Goal: Task Accomplishment & Management: Manage account settings

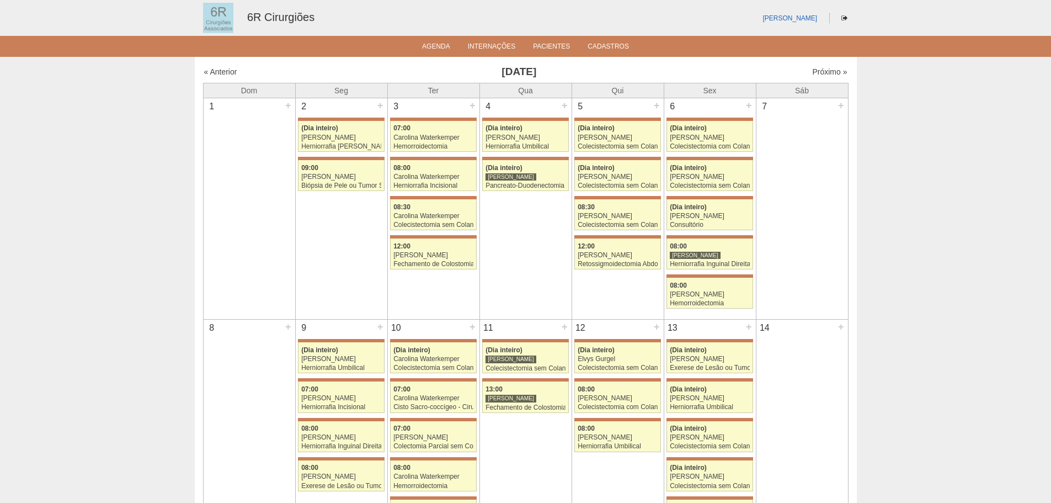
drag, startPoint x: 0, startPoint y: 0, endPoint x: 417, endPoint y: 22, distance: 417.2
click at [417, 22] on div "Bruno Bulisani 6R Cirurgiões" at bounding box center [526, 18] width 662 height 36
click at [406, 15] on div "Bruno Bulisani 6R Cirurgiões" at bounding box center [526, 18] width 662 height 36
click at [812, 70] on link "Próximo »" at bounding box center [829, 71] width 35 height 9
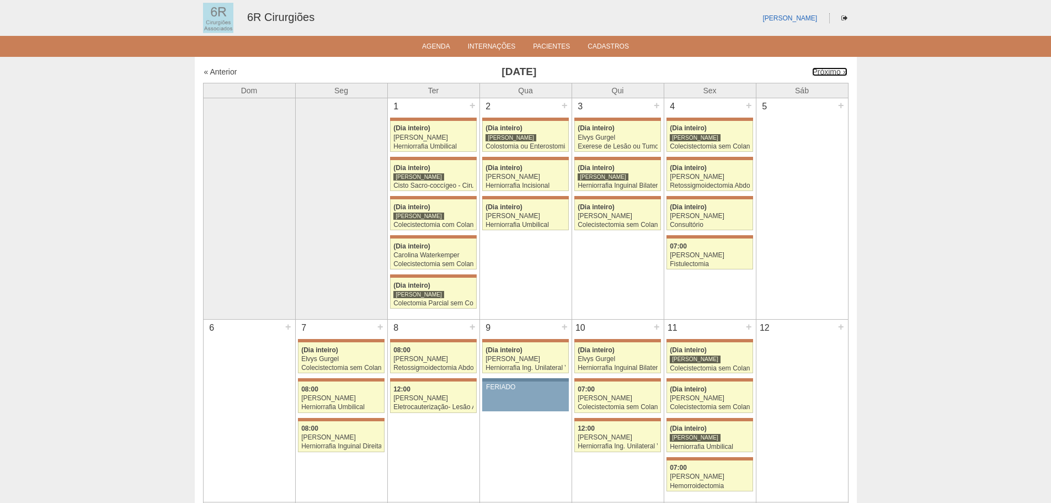
click at [812, 70] on link "Próximo »" at bounding box center [829, 71] width 35 height 9
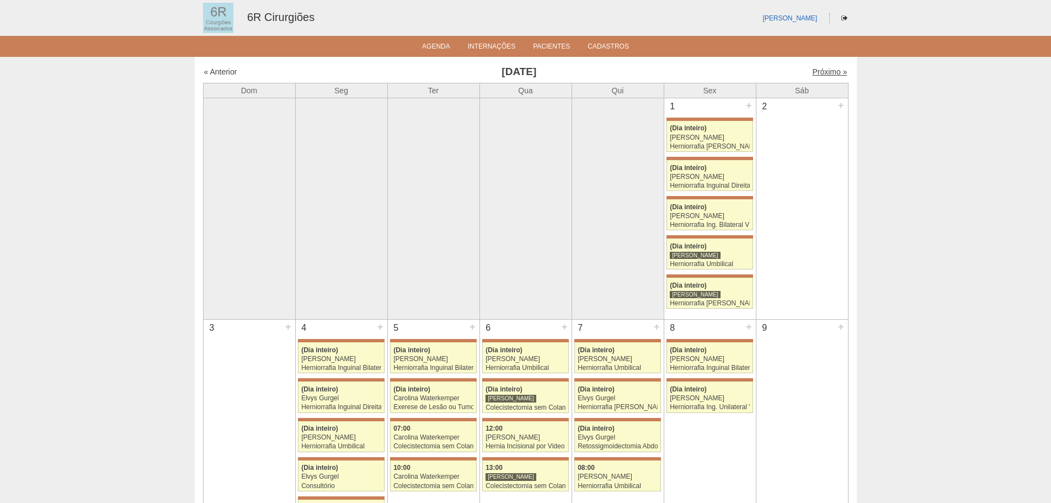
click at [824, 68] on link "Próximo »" at bounding box center [829, 71] width 35 height 9
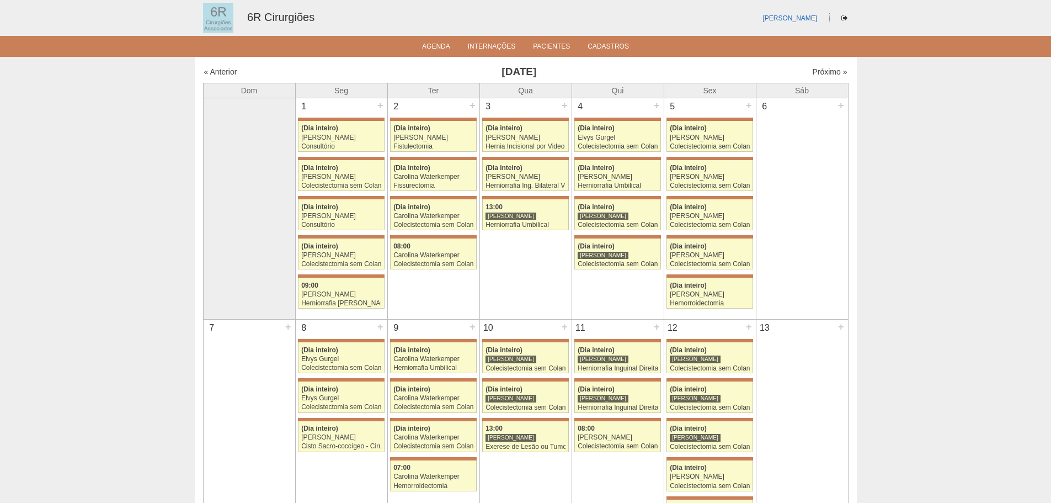
click at [802, 79] on div "« Anterior Setembro 2025 Próximo »" at bounding box center [526, 74] width 646 height 18
click at [825, 68] on link "Próximo »" at bounding box center [829, 71] width 35 height 9
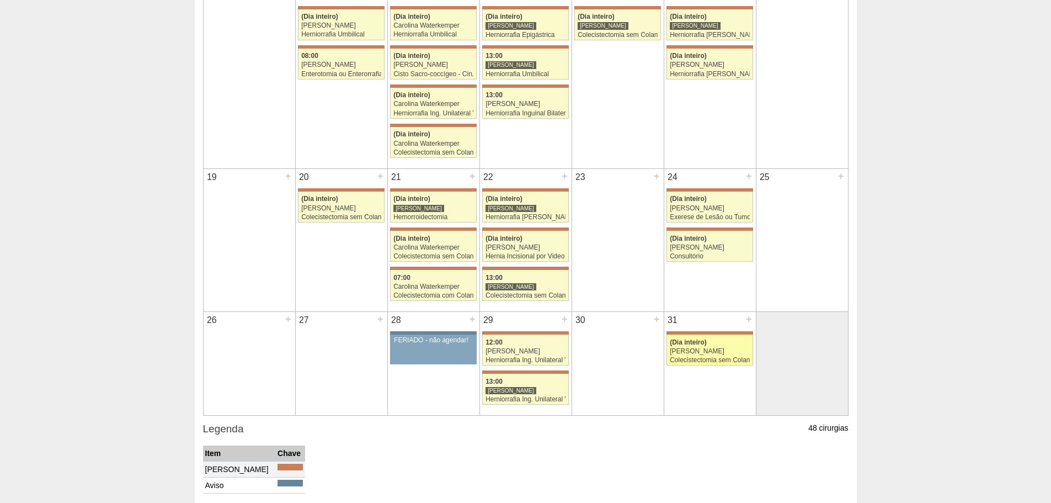
scroll to position [522, 0]
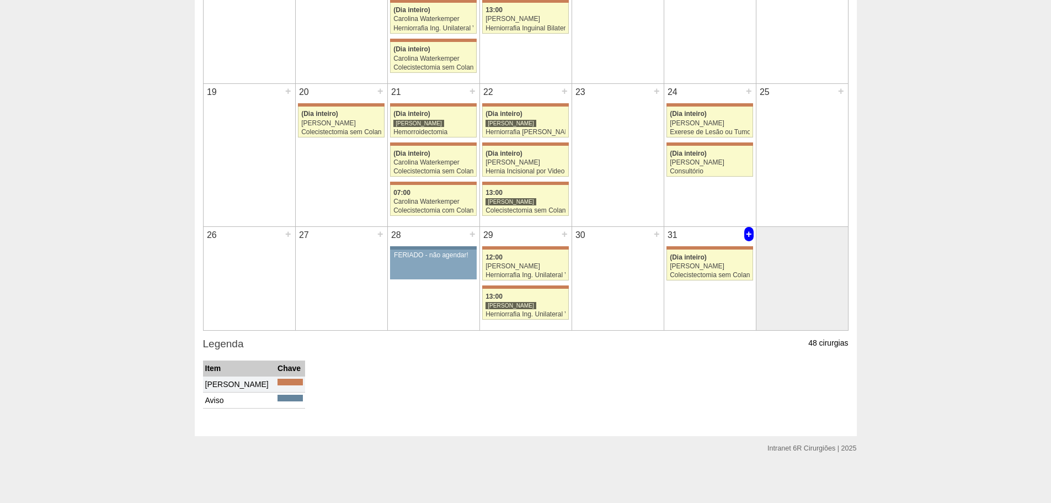
click at [747, 236] on div "+" at bounding box center [748, 234] width 9 height 14
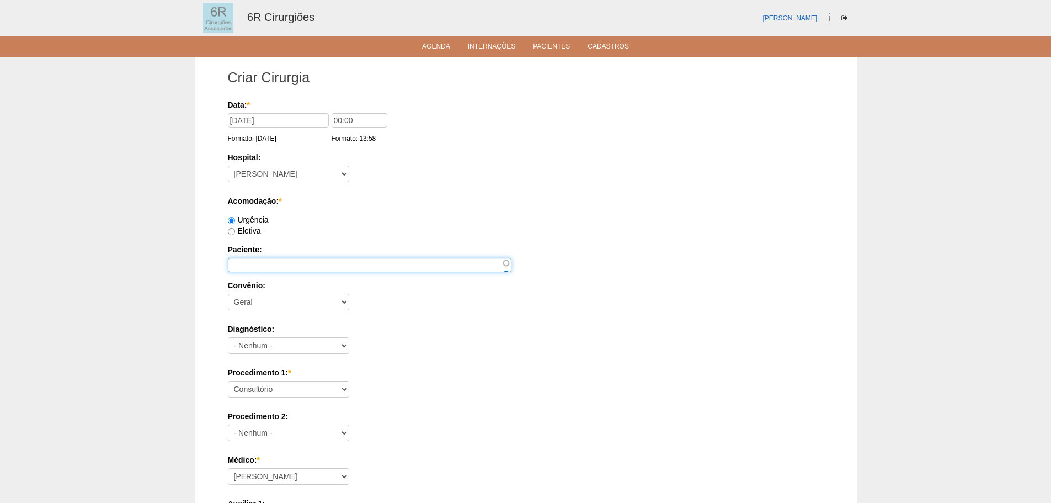
click at [244, 263] on input "Paciente:" at bounding box center [370, 265] width 284 height 14
paste input "[PERSON_NAME]"
type input "[PERSON_NAME]"
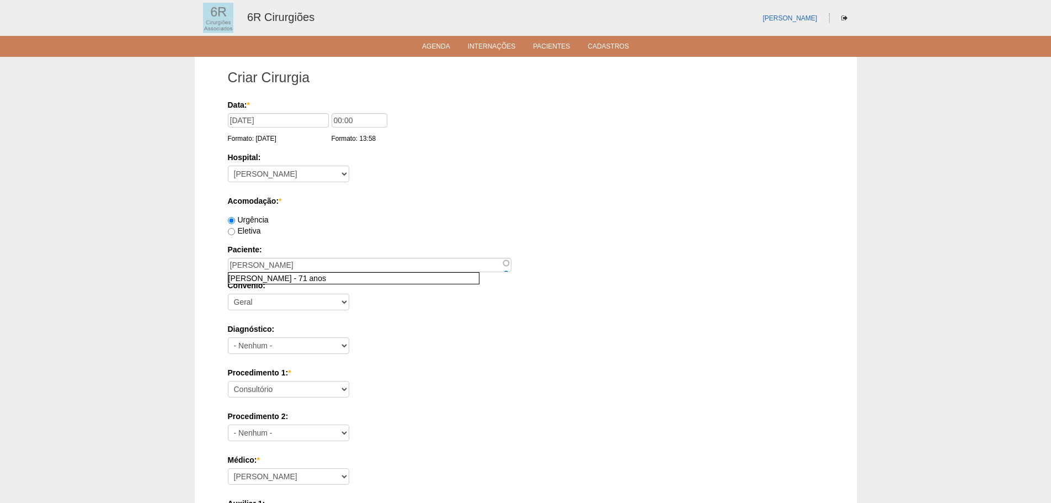
click at [570, 246] on label "Paciente:" at bounding box center [526, 249] width 596 height 11
click at [512, 258] on input "RENATO DE SOUZA" at bounding box center [370, 265] width 284 height 14
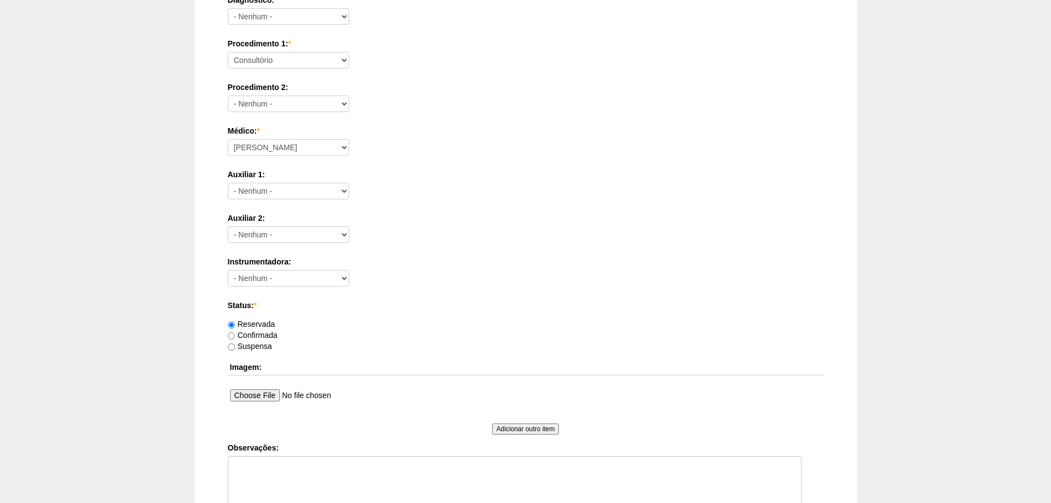
scroll to position [482, 0]
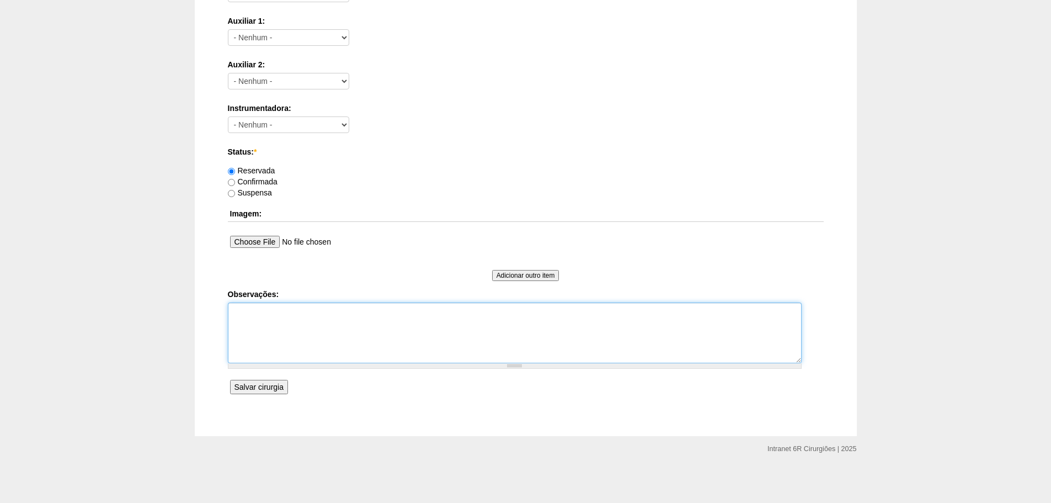
click at [298, 336] on textarea "Observações:" at bounding box center [515, 332] width 574 height 61
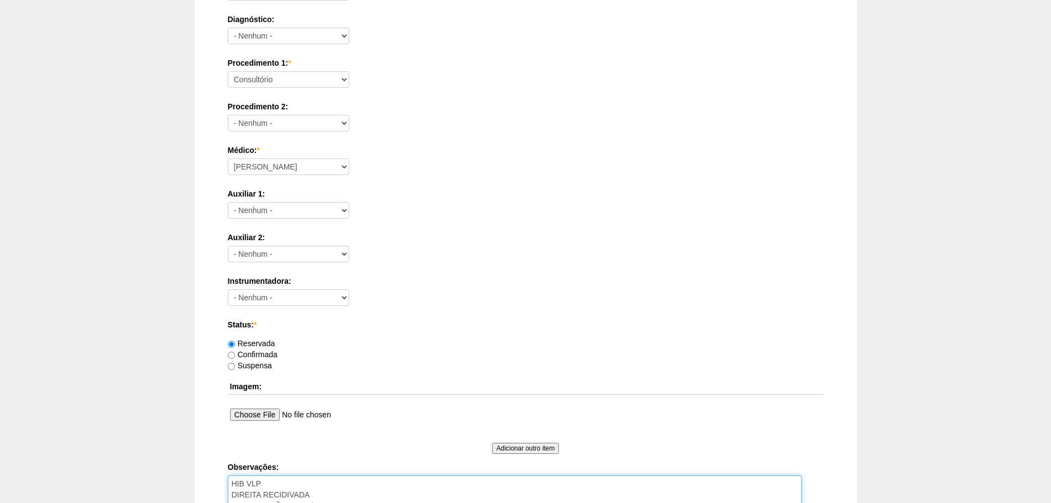
scroll to position [206, 0]
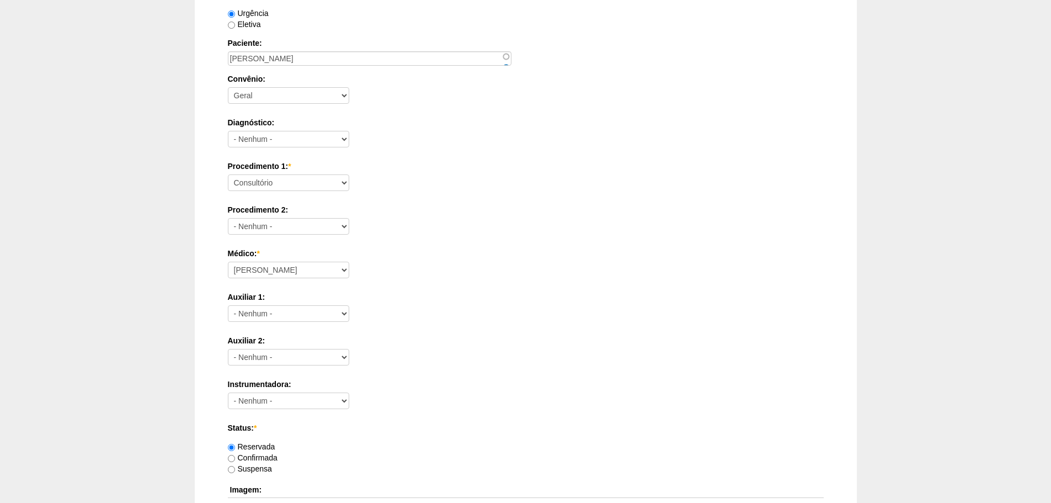
type textarea "HIB VLP DIREITA RECIDIVADA REMARCAÇÃO DE 22/08 SOLICITADO PELO HOSPITAL."
click at [269, 268] on select "Aline Zanon Bariatricas Bruno Bulisani Bruno Oliveira Carolina Waterkemper Elvy…" at bounding box center [288, 270] width 121 height 17
select select "71"
click at [228, 262] on select "Aline Zanon Bariatricas Bruno Bulisani Bruno Oliveira Carolina Waterkemper Elvy…" at bounding box center [288, 270] width 121 height 17
click at [306, 177] on select "Consultório Abscesso Hepático - Drenagem Abscesso perianal Amputação Abdômino P…" at bounding box center [288, 182] width 121 height 17
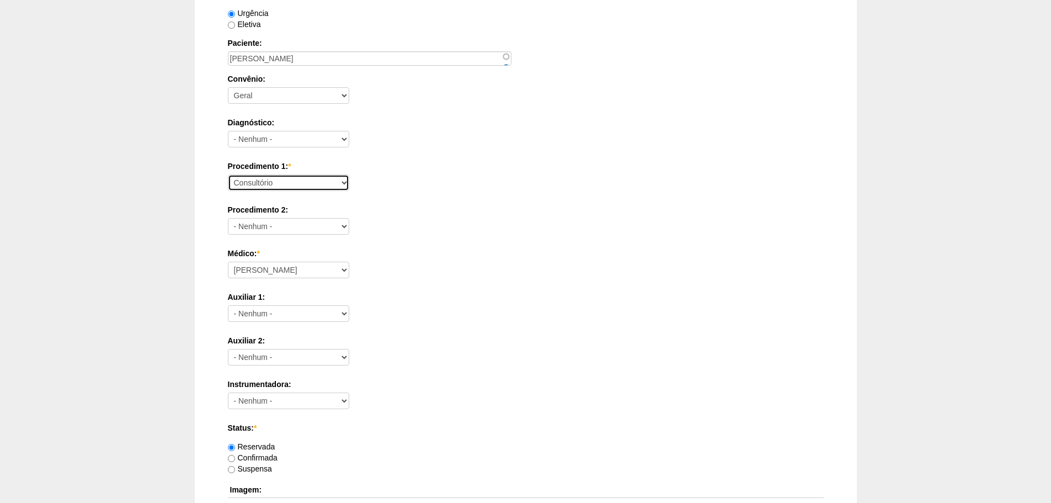
select select "66516"
click at [228, 174] on select "Consultório Abscesso Hepático - Drenagem Abscesso perianal Amputação Abdômino P…" at bounding box center [288, 182] width 121 height 17
click at [525, 298] on label "Auxiliar 1:" at bounding box center [526, 296] width 596 height 11
click at [349, 305] on select "- Nenhum - Aline Zanon Bariatricas Bruno Bulisani Bruno Oliveira Carolina Water…" at bounding box center [288, 313] width 121 height 17
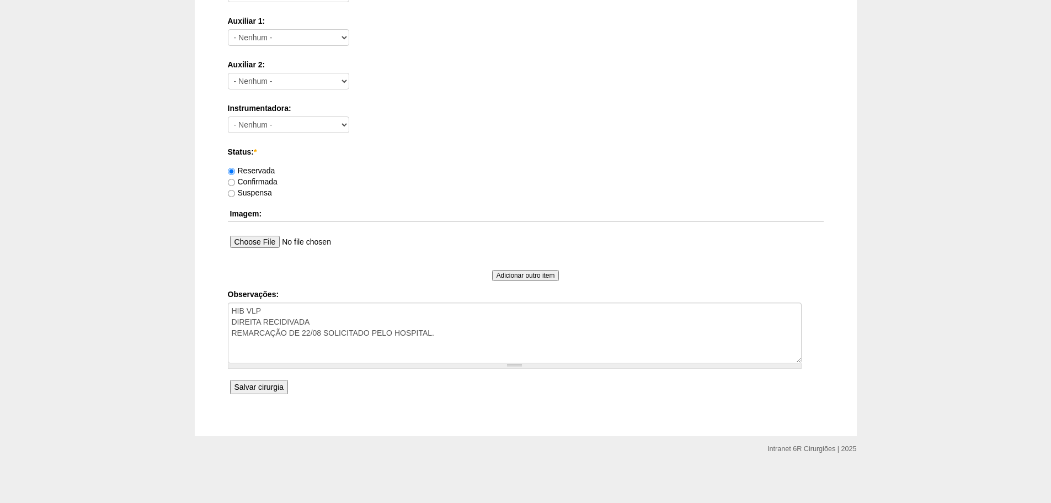
click at [264, 390] on input "Salvar cirurgia" at bounding box center [259, 387] width 58 height 14
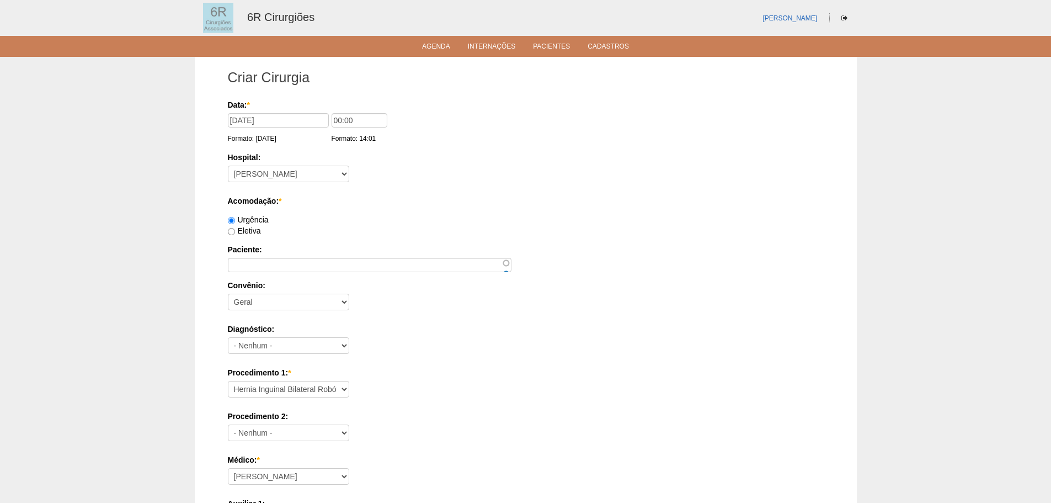
select select "66516"
select select "71"
click at [424, 47] on link "Agenda" at bounding box center [436, 46] width 28 height 9
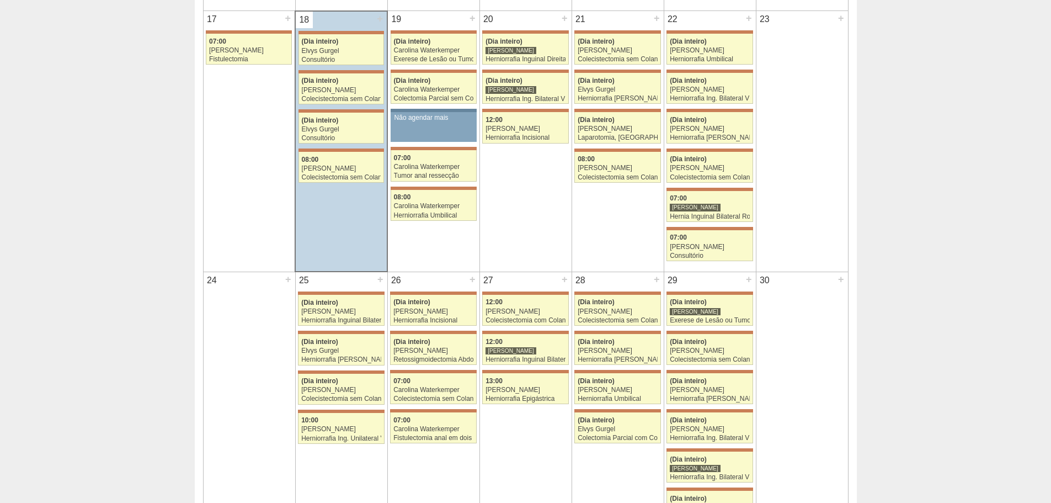
scroll to position [773, 0]
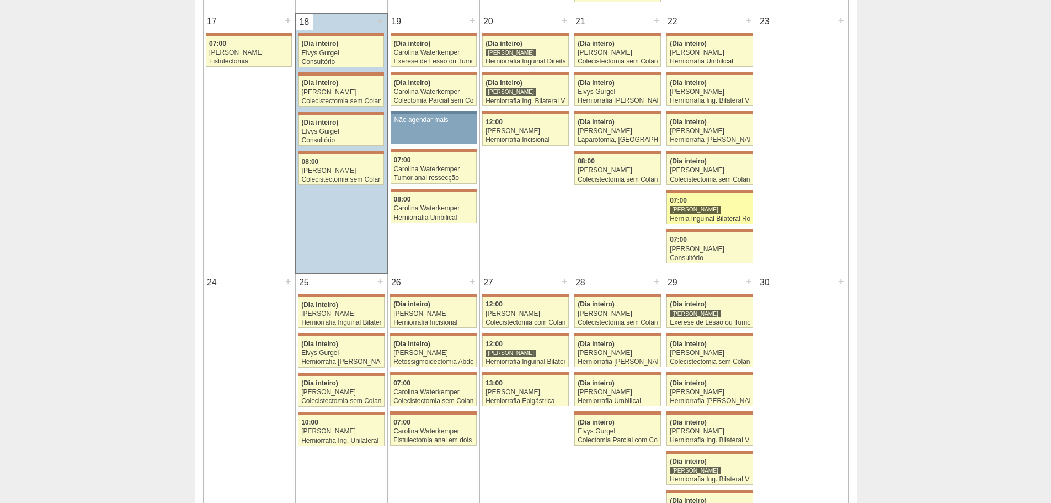
click at [710, 216] on div "Hernia Inguinal Bilateral Robótica" at bounding box center [710, 218] width 80 height 7
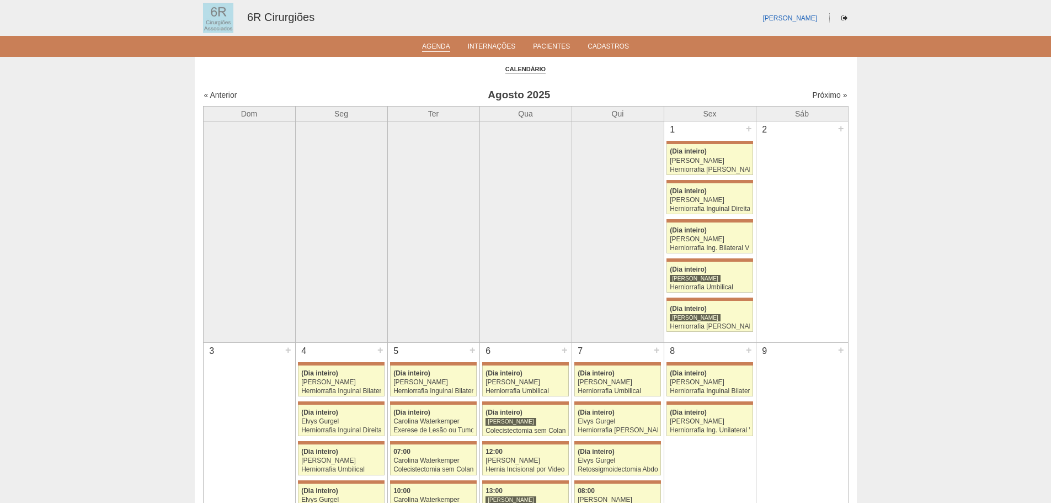
scroll to position [773, 0]
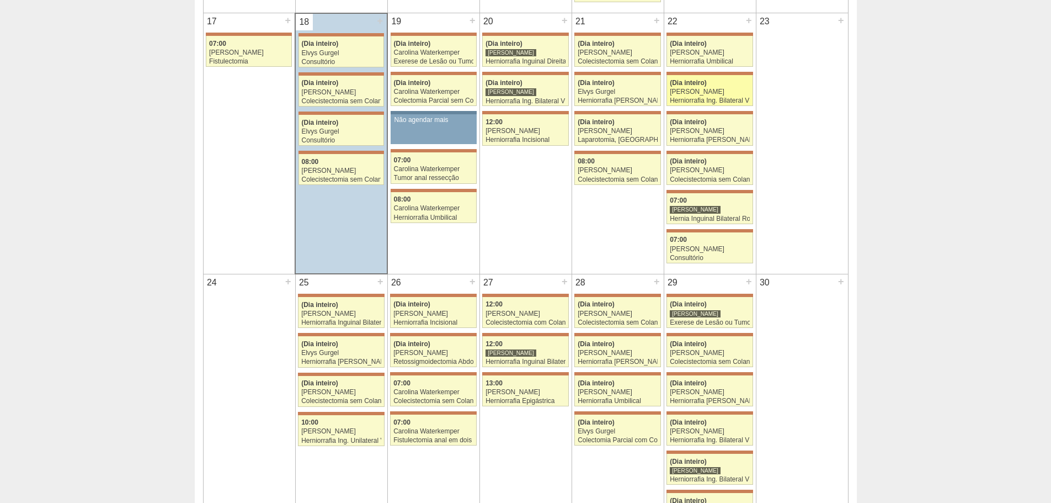
click at [716, 93] on div "[PERSON_NAME]" at bounding box center [710, 91] width 80 height 7
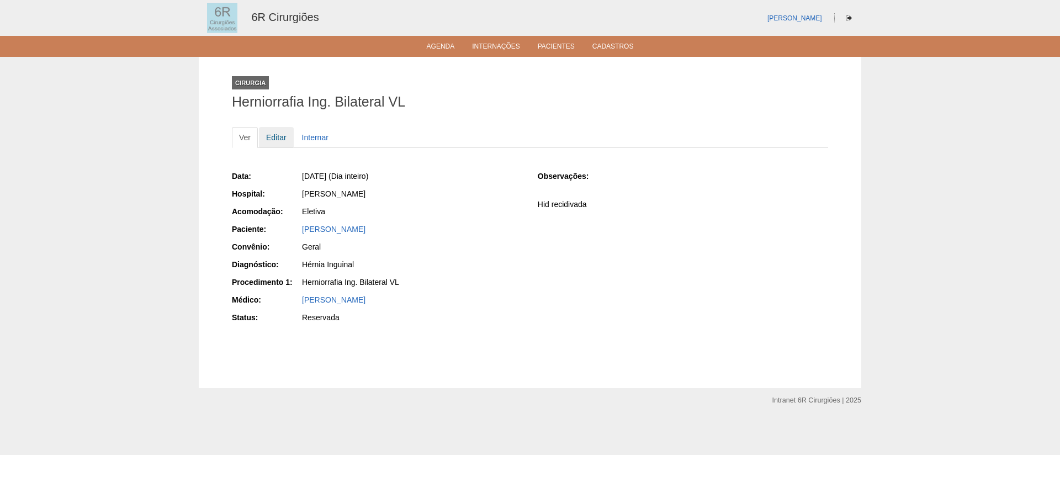
click at [270, 134] on link "Editar" at bounding box center [276, 137] width 35 height 21
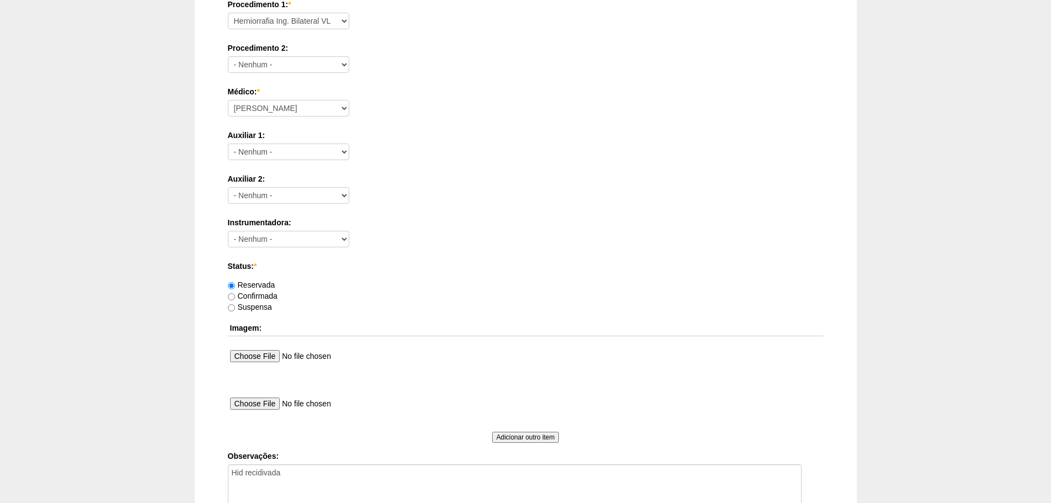
scroll to position [441, 0]
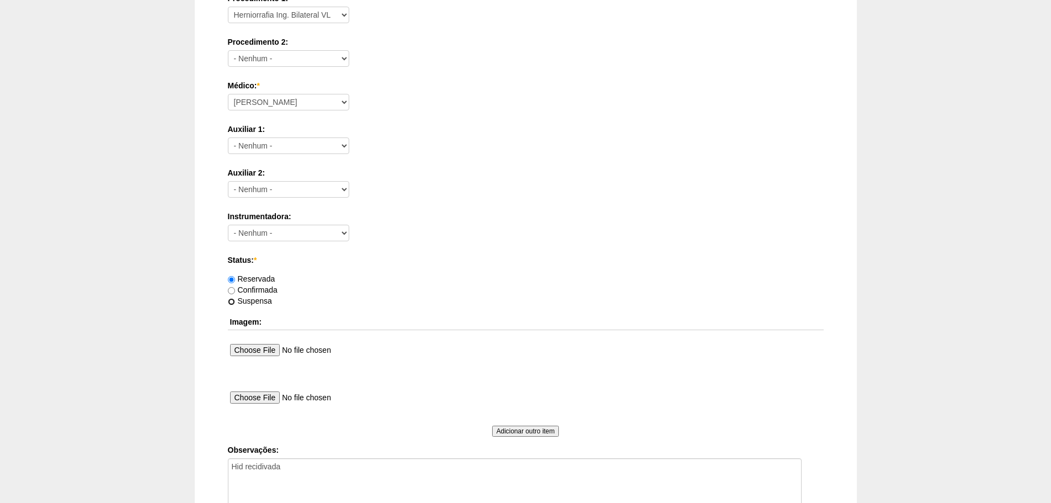
click at [228, 303] on input "Suspensa" at bounding box center [231, 301] width 7 height 7
radio input "true"
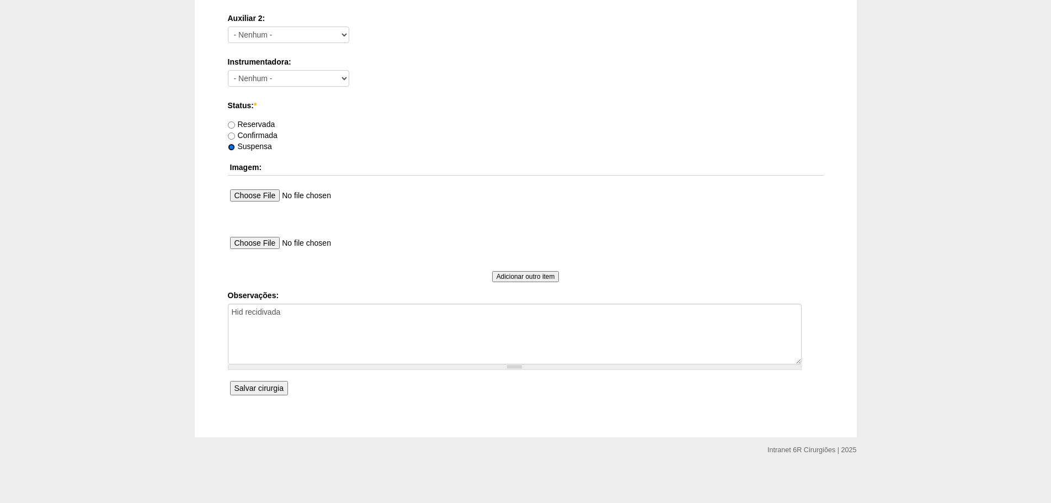
scroll to position [597, 0]
click at [264, 388] on input "Salvar cirurgia" at bounding box center [259, 387] width 58 height 14
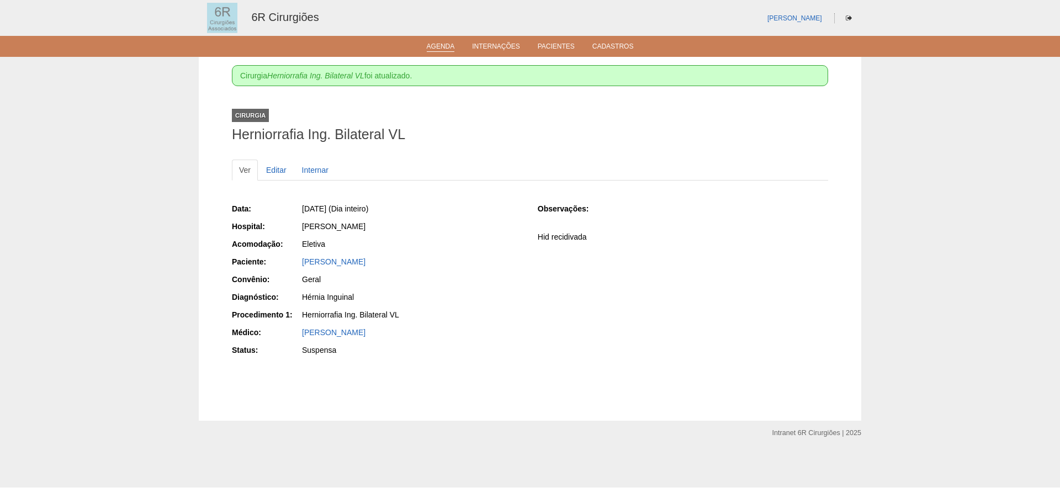
click at [450, 49] on link "Agenda" at bounding box center [441, 46] width 28 height 9
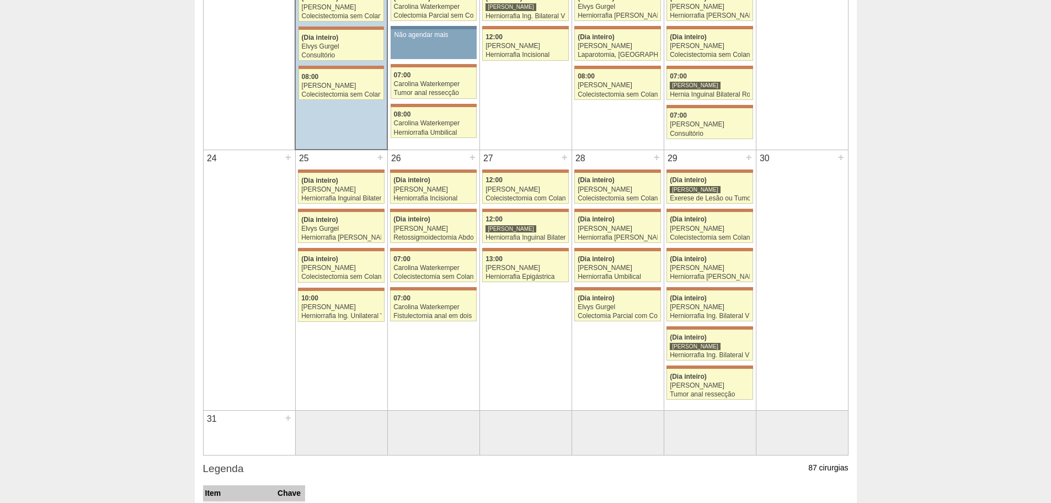
scroll to position [773, 0]
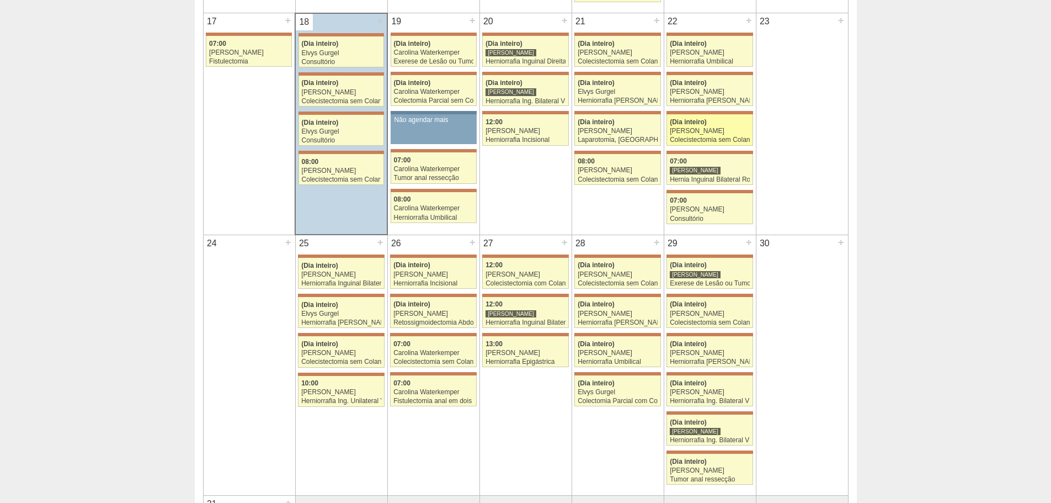
click at [732, 135] on div "[PERSON_NAME]" at bounding box center [710, 130] width 80 height 7
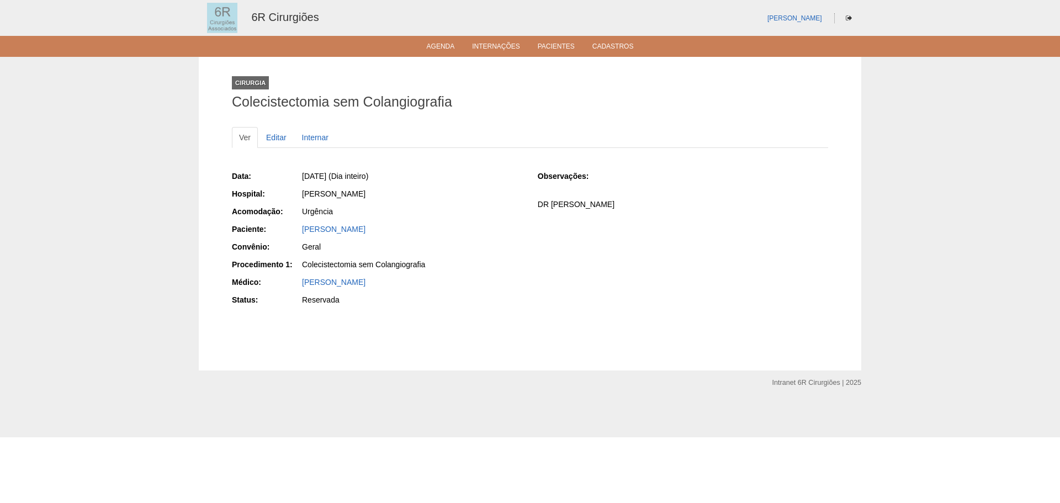
click at [264, 148] on div "Ver Editar Internar" at bounding box center [530, 143] width 596 height 32
click at [268, 142] on link "Editar" at bounding box center [276, 137] width 35 height 21
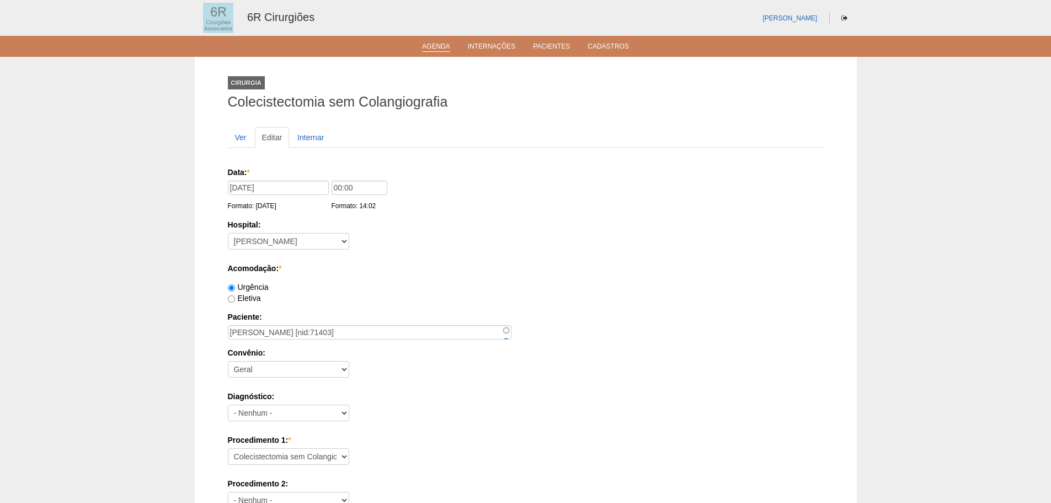
click at [432, 44] on link "Agenda" at bounding box center [436, 46] width 28 height 9
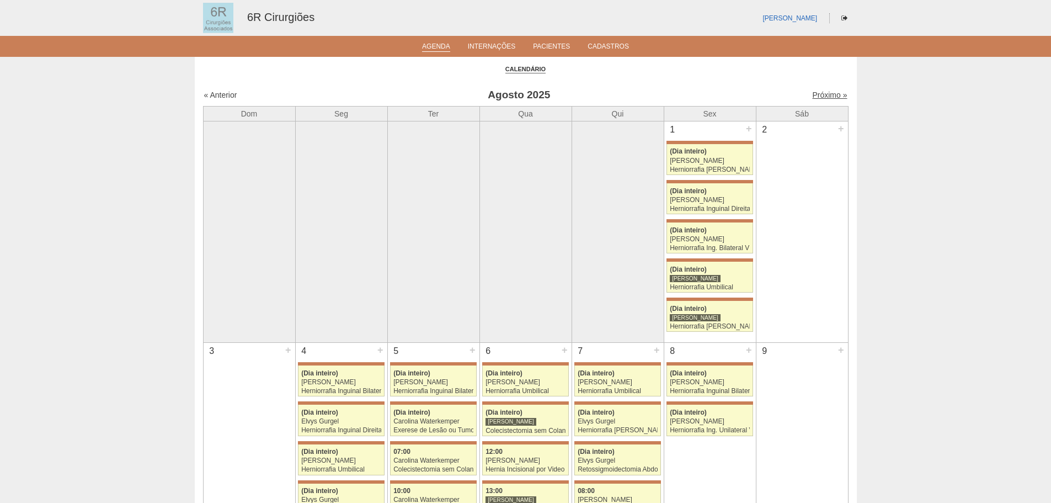
click at [815, 94] on link "Próximo »" at bounding box center [829, 95] width 35 height 9
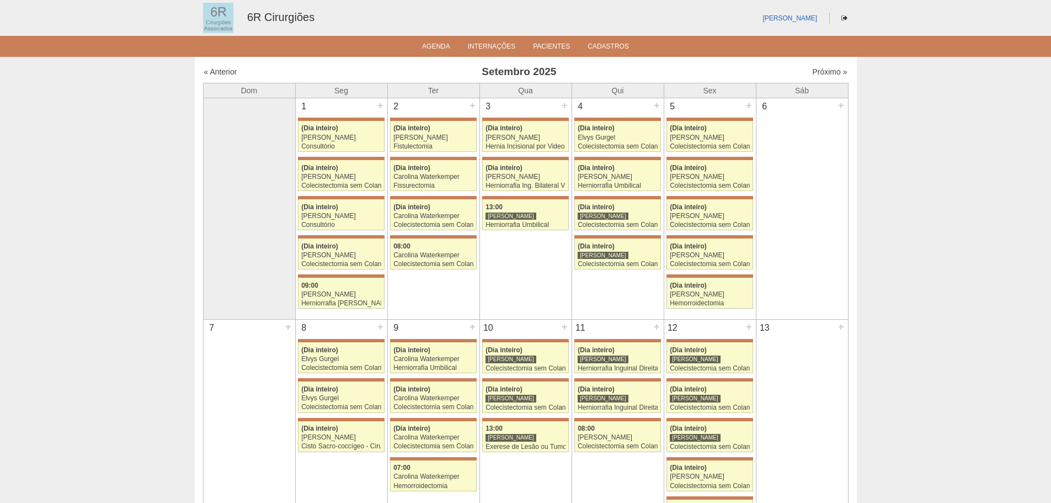
click at [816, 96] on th "Sáb" at bounding box center [802, 90] width 92 height 15
click at [829, 73] on link "Próximo »" at bounding box center [829, 71] width 35 height 9
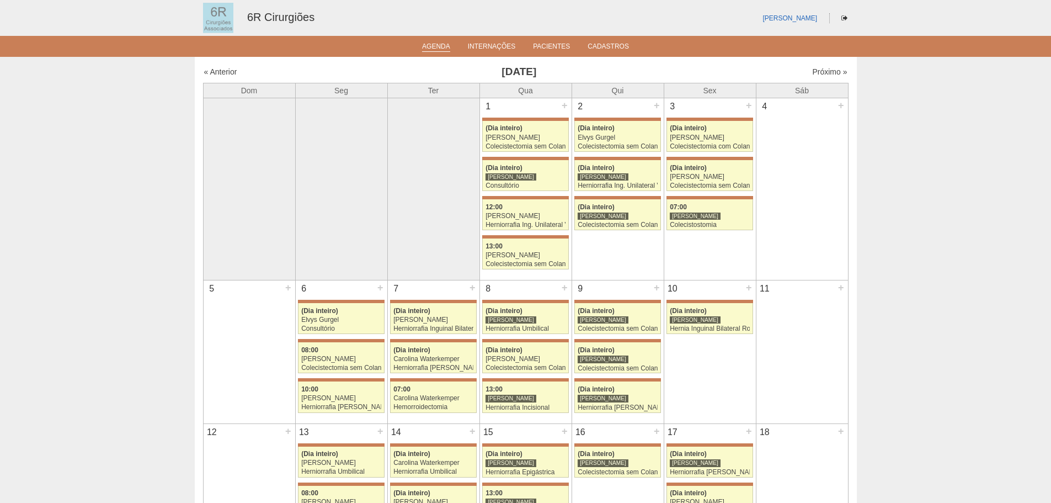
click at [432, 51] on link "Agenda" at bounding box center [436, 46] width 28 height 9
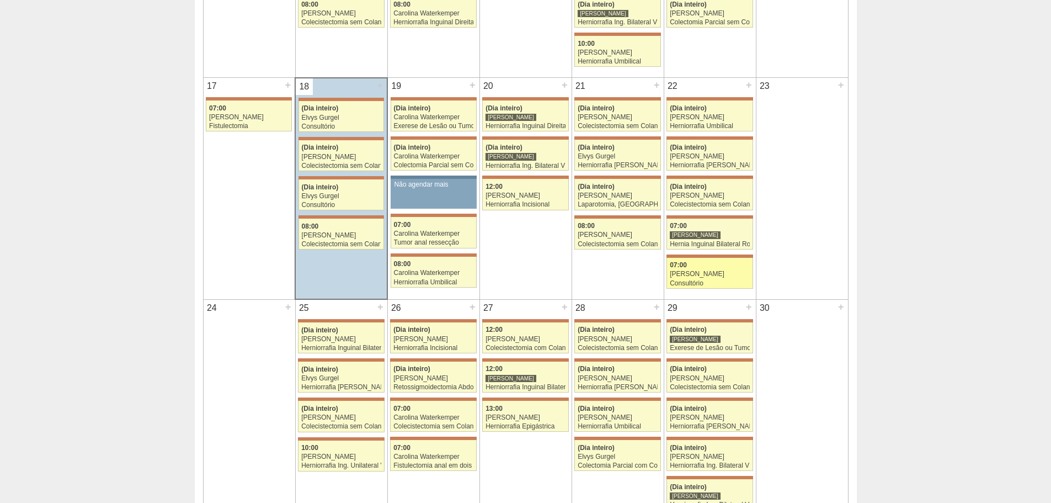
scroll to position [706, 0]
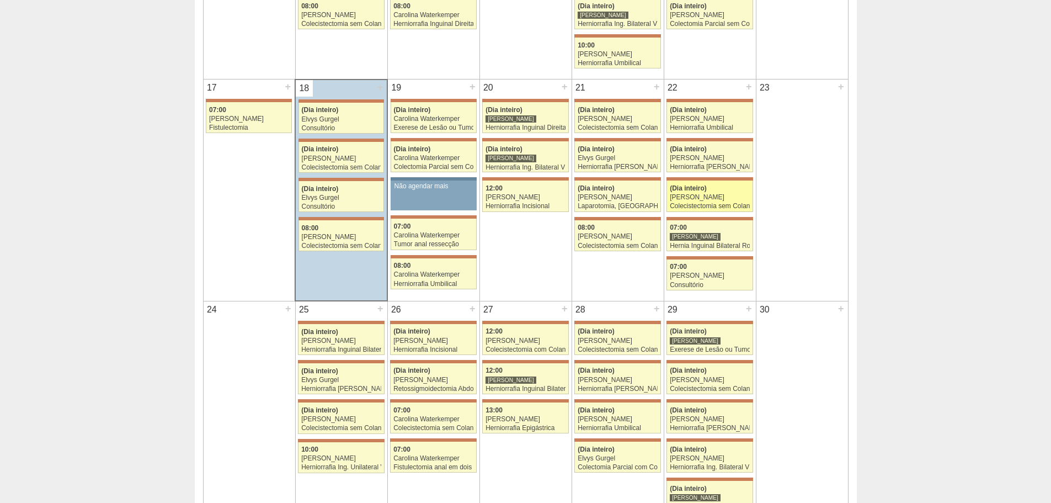
click at [703, 205] on div "Colecistectomia sem Colangiografia" at bounding box center [710, 206] width 80 height 7
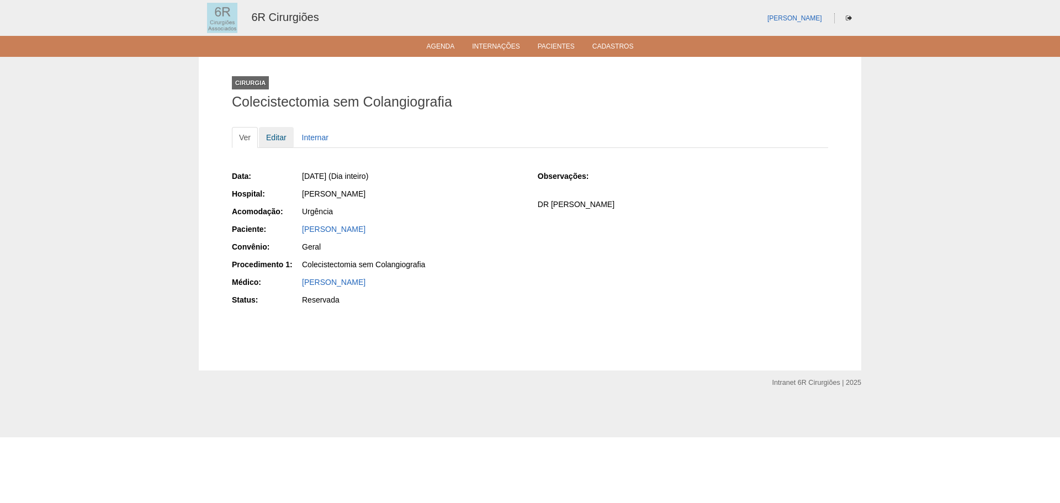
click at [280, 129] on link "Editar" at bounding box center [276, 137] width 35 height 21
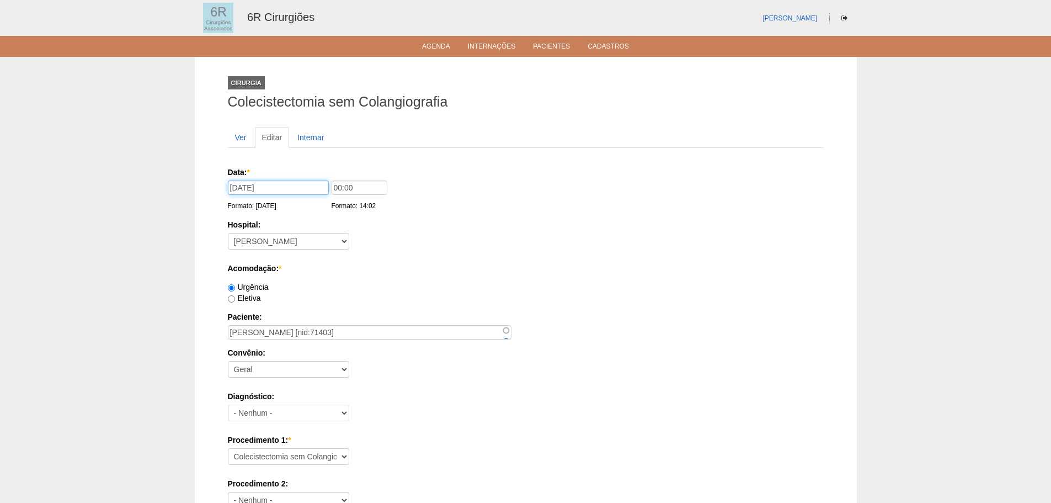
click at [241, 186] on input "22/08/2025" at bounding box center [278, 187] width 101 height 14
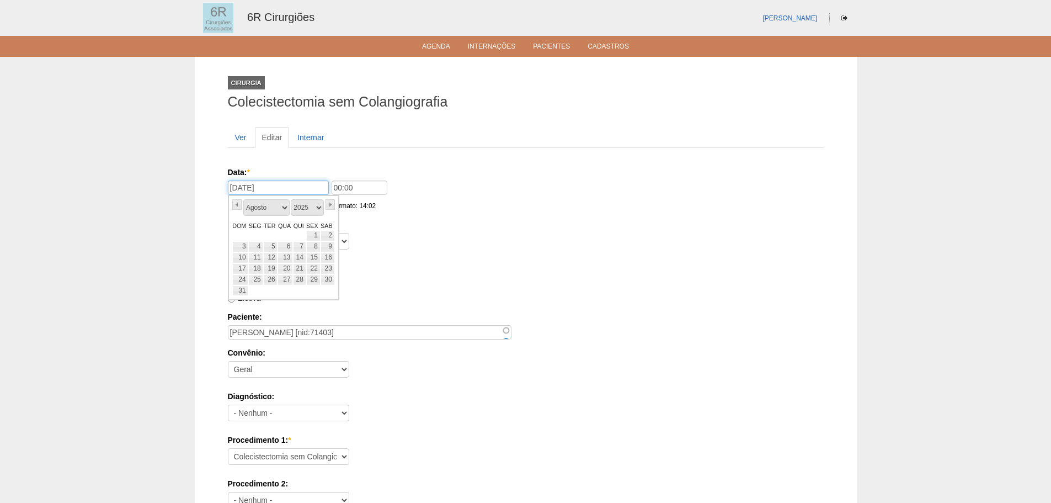
type input "10/10/2025"
click at [585, 248] on div "Hospital: - Nenhum - Maria Braido" at bounding box center [526, 237] width 596 height 36
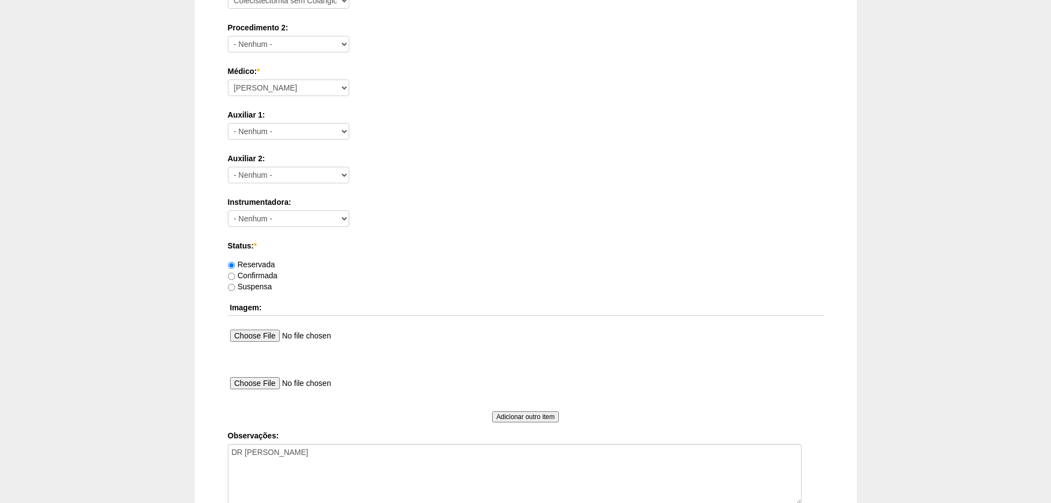
scroll to position [597, 0]
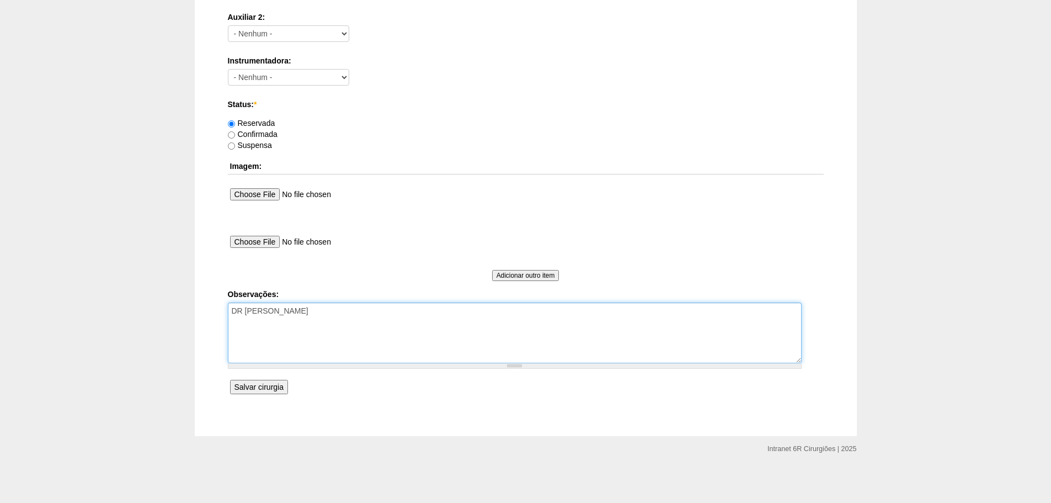
click at [279, 326] on textarea "DR [PERSON_NAME]" at bounding box center [515, 332] width 574 height 61
type textarea "DR CAIO REMARCADO DE 22/08 POR SOLICITAÇÃO DO HOSPITAL"
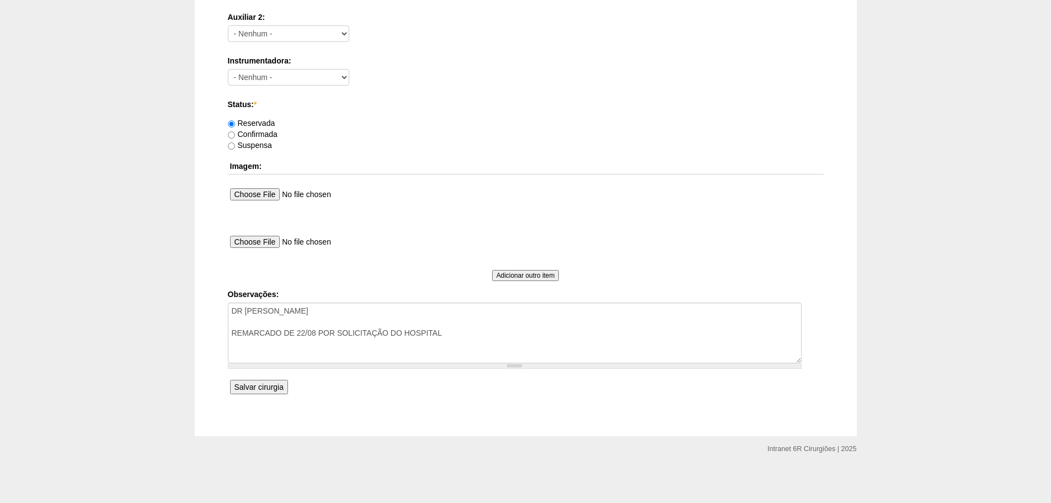
click at [269, 390] on input "Salvar cirurgia" at bounding box center [259, 387] width 58 height 14
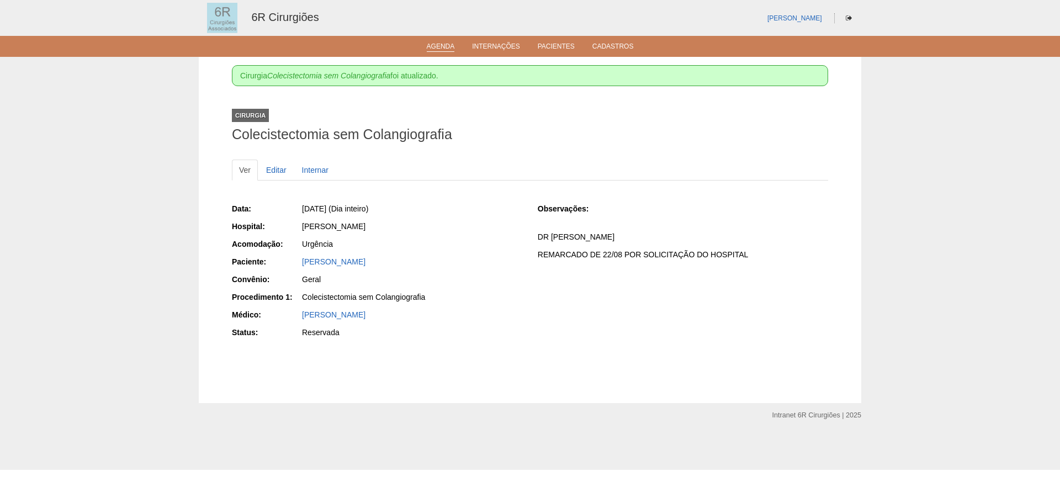
click at [440, 51] on link "Agenda" at bounding box center [441, 46] width 28 height 9
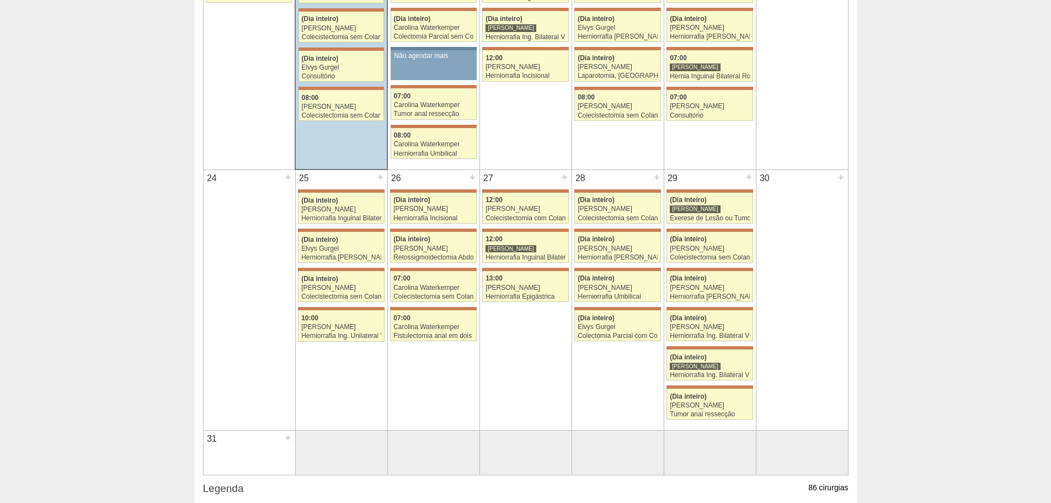
scroll to position [816, 0]
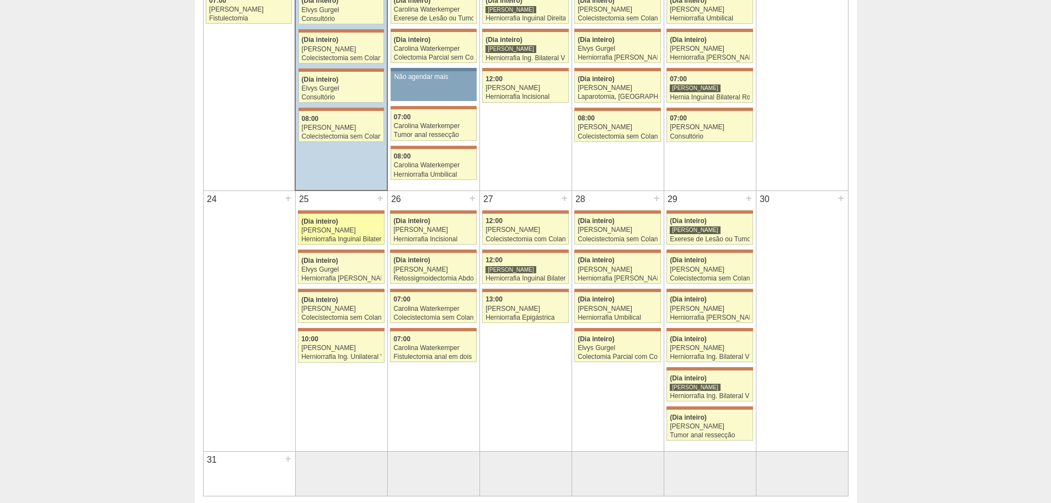
click at [346, 237] on div "Herniorrafia Inguinal Bilateral" at bounding box center [341, 239] width 80 height 7
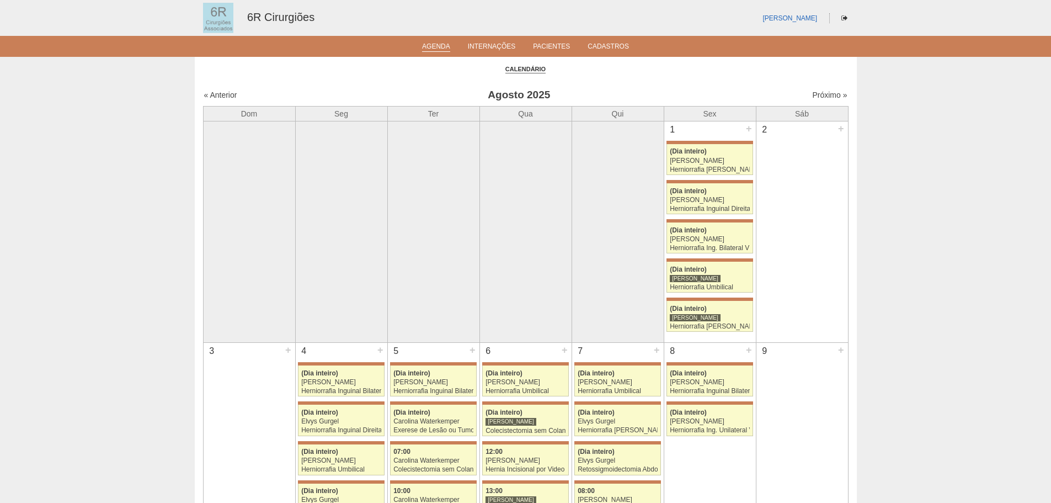
scroll to position [816, 0]
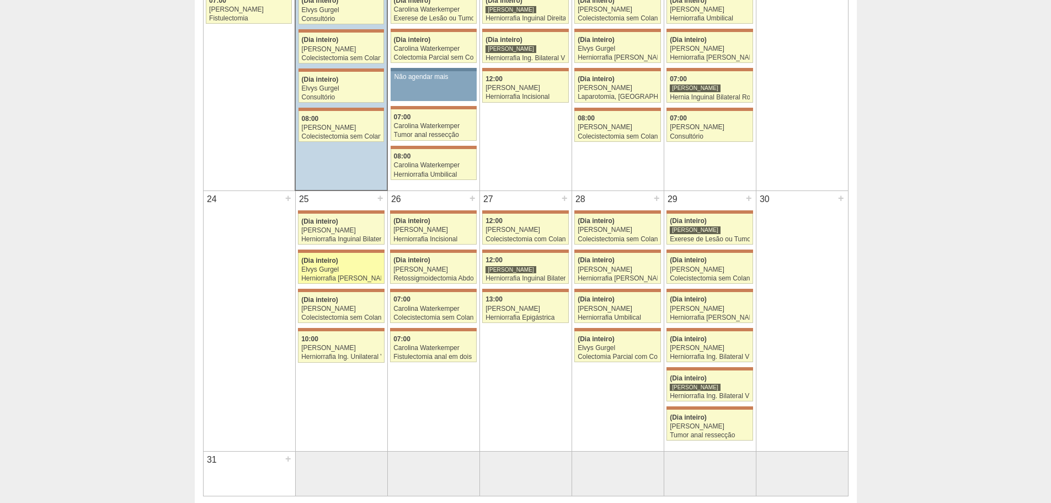
click at [338, 274] on link "71397 Bruno Bulisani (Dia inteiro) Elvys Gurgel Herniorrafia inguinal Esquerda …" at bounding box center [341, 268] width 86 height 31
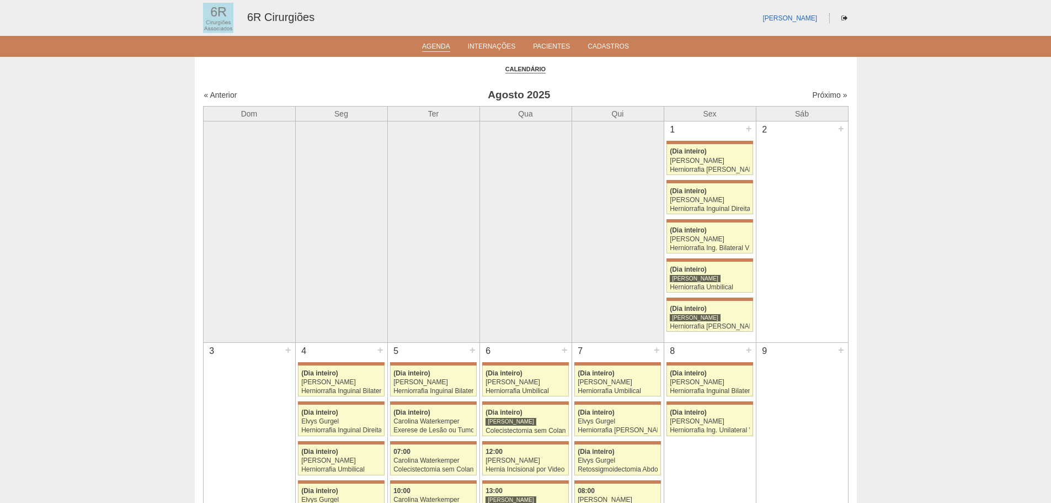
scroll to position [816, 0]
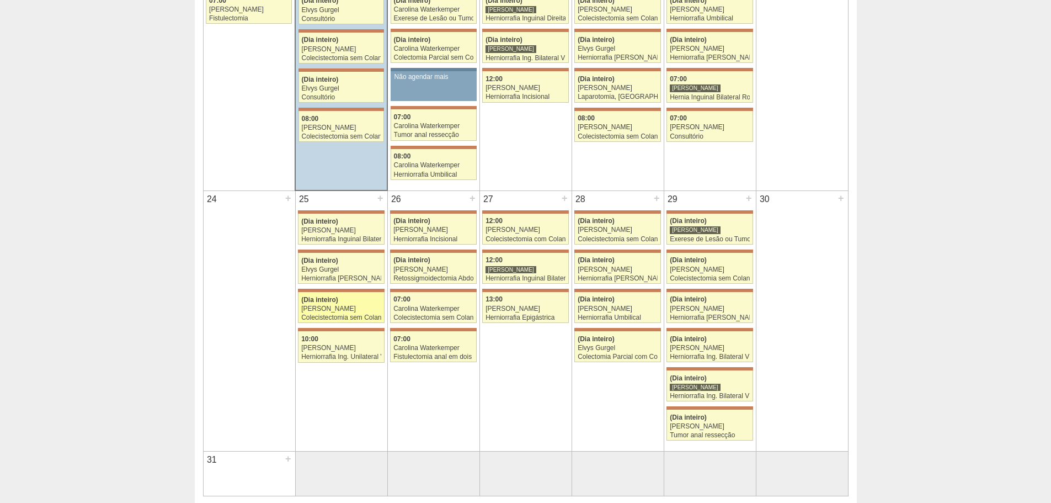
click at [331, 313] on link "71626 Bruno Bulisani (Dia inteiro) Iara Bessa Colecistectomia sem Colangiografi…" at bounding box center [341, 307] width 86 height 31
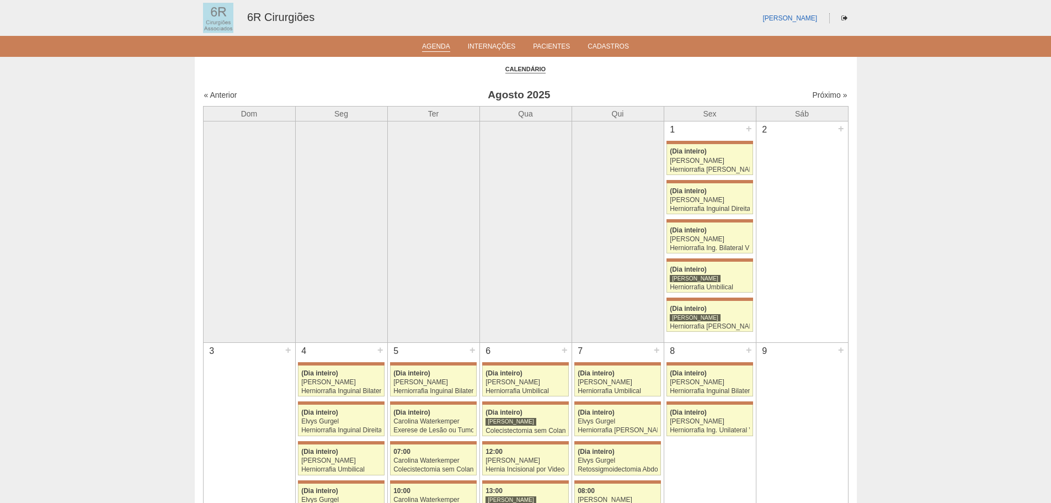
scroll to position [816, 0]
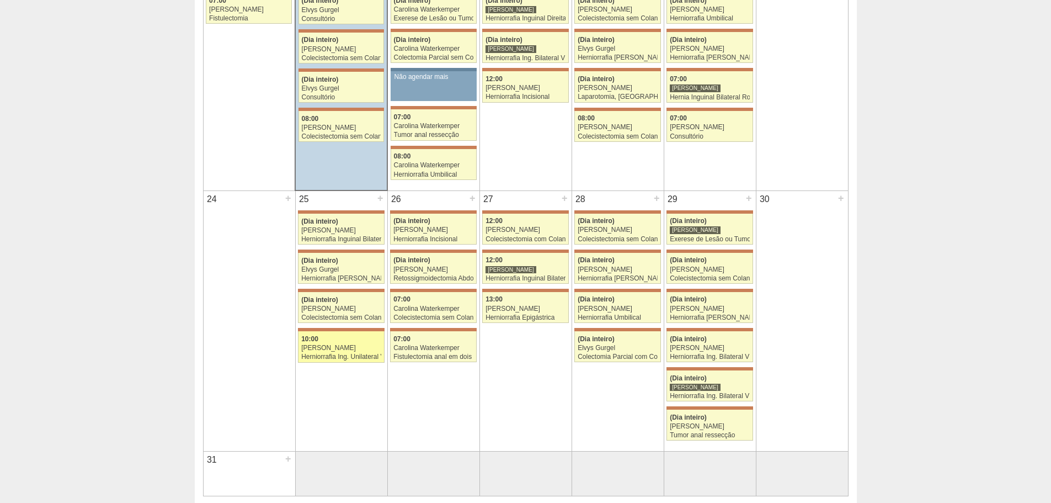
click at [348, 350] on div "[PERSON_NAME]" at bounding box center [341, 347] width 80 height 7
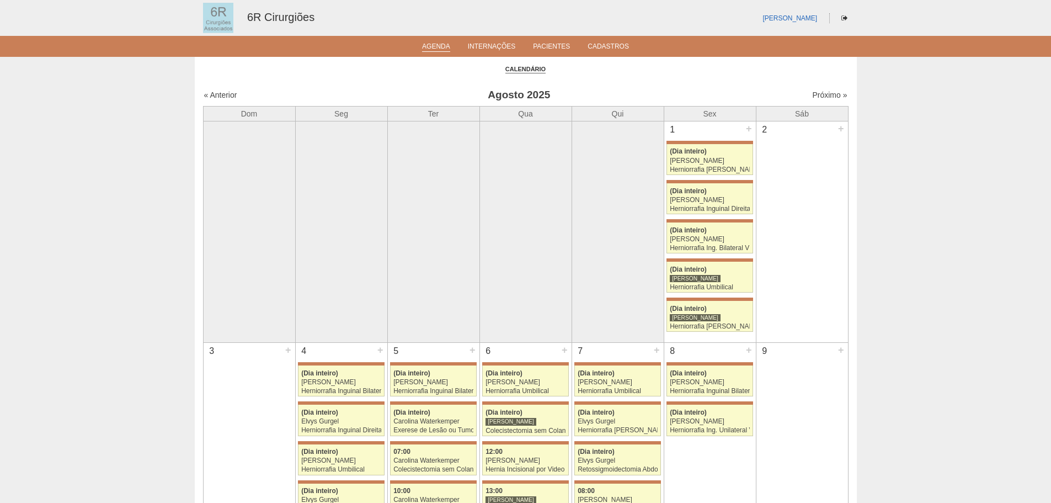
scroll to position [816, 0]
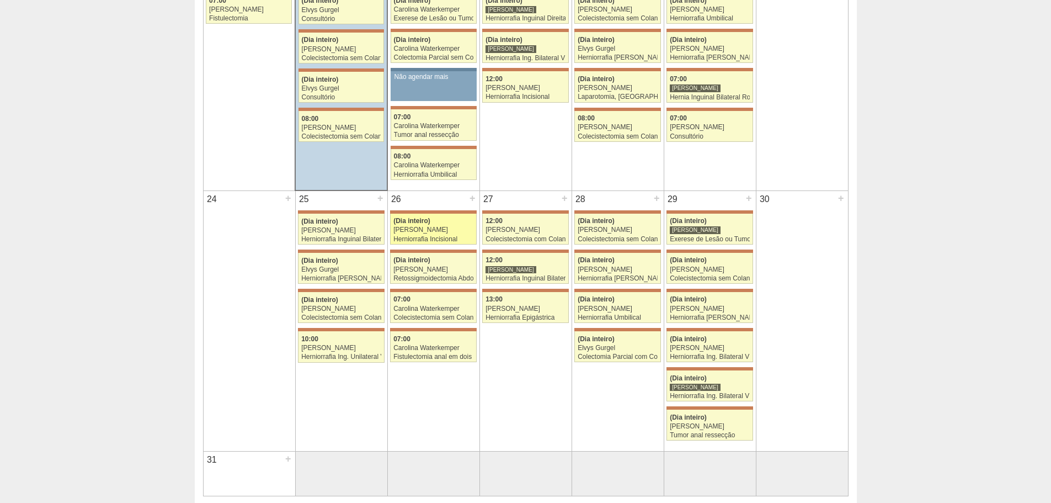
click at [422, 239] on div "Herniorrafia Incisional" at bounding box center [433, 239] width 80 height 7
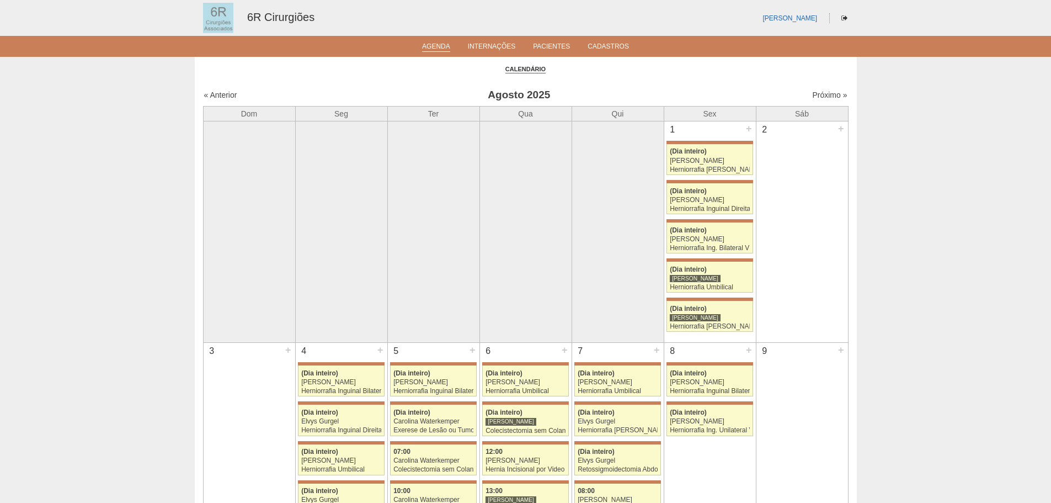
scroll to position [816, 0]
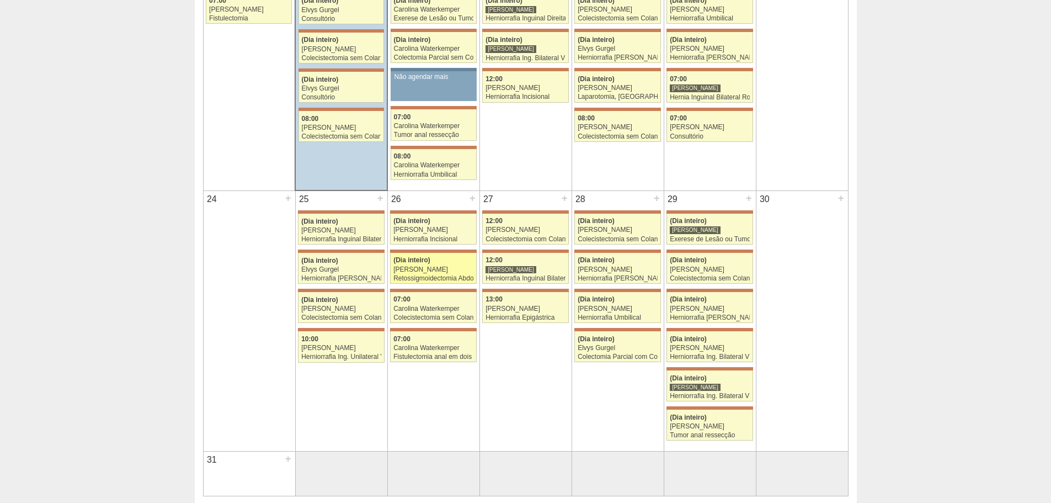
click at [405, 264] on span "(Dia inteiro)" at bounding box center [411, 260] width 37 height 8
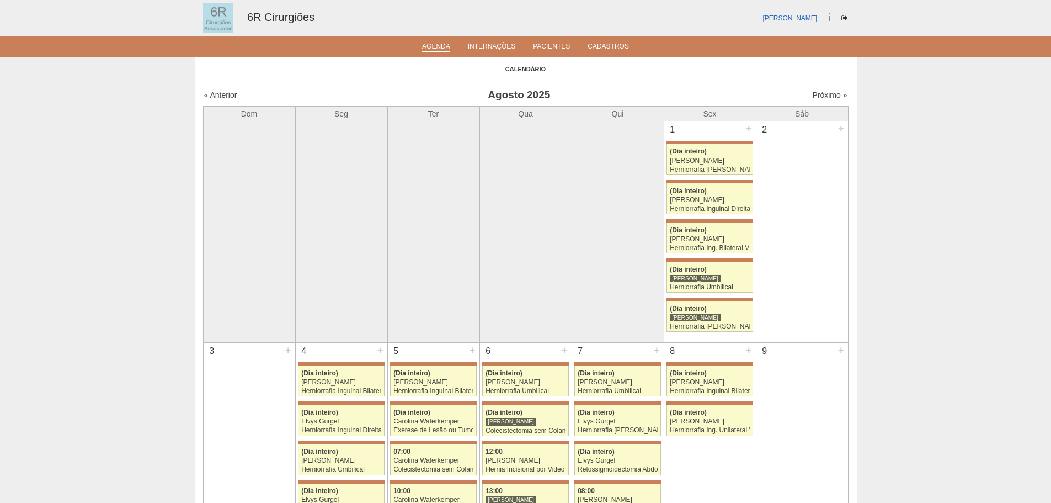
scroll to position [816, 0]
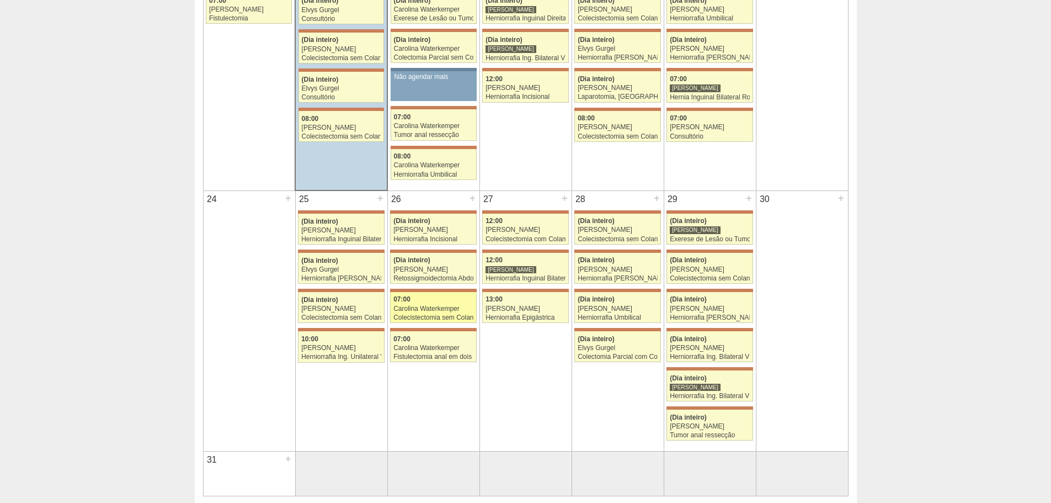
click at [434, 298] on div "07:00" at bounding box center [433, 299] width 80 height 7
click at [423, 352] on link "71239 Carolina Waterkemper 07:00 Carolina Waterkemper Fistulectomia anal em doi…" at bounding box center [433, 346] width 86 height 31
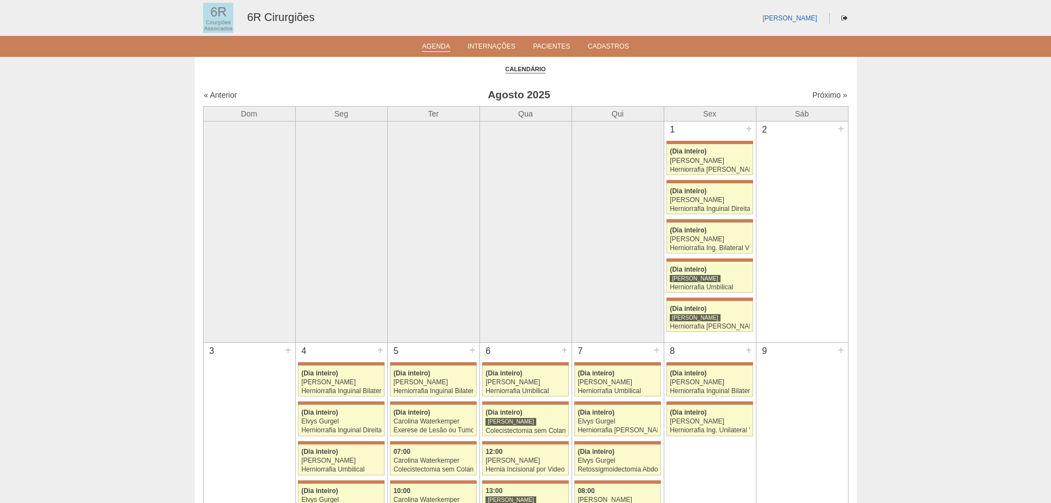
scroll to position [816, 0]
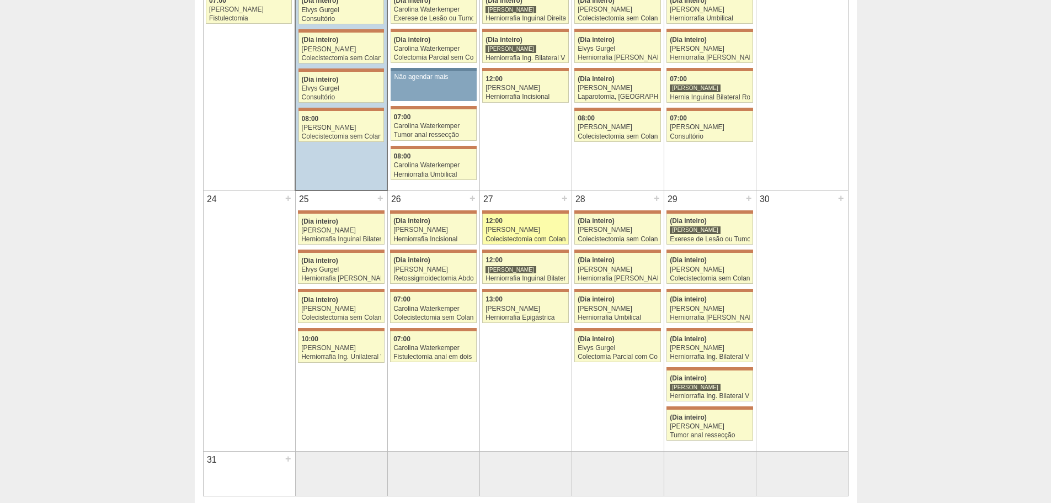
click at [506, 232] on div "Murilo Rocha" at bounding box center [526, 229] width 80 height 7
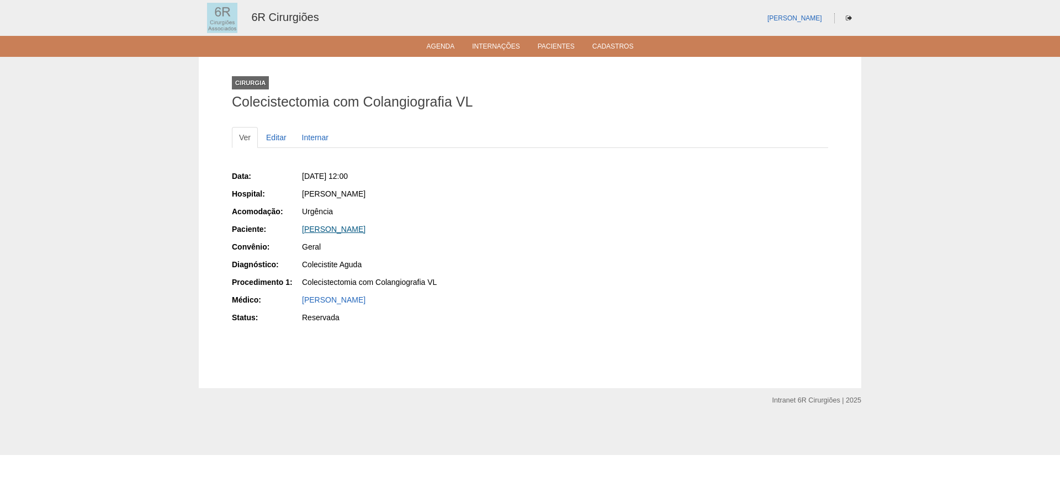
drag, startPoint x: 431, startPoint y: 231, endPoint x: 304, endPoint y: 229, distance: 126.9
click at [304, 229] on div "[PERSON_NAME]" at bounding box center [412, 229] width 220 height 11
copy link "[PERSON_NAME]"
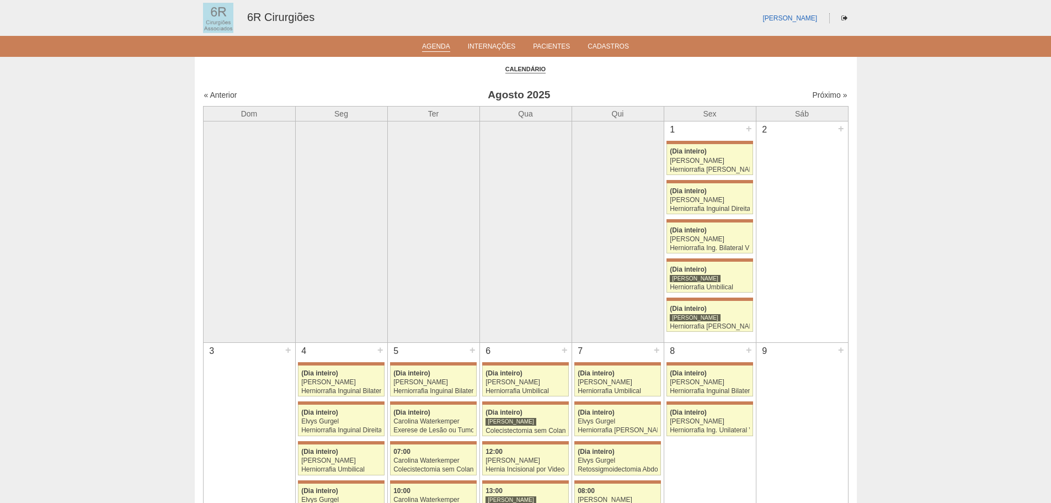
scroll to position [816, 0]
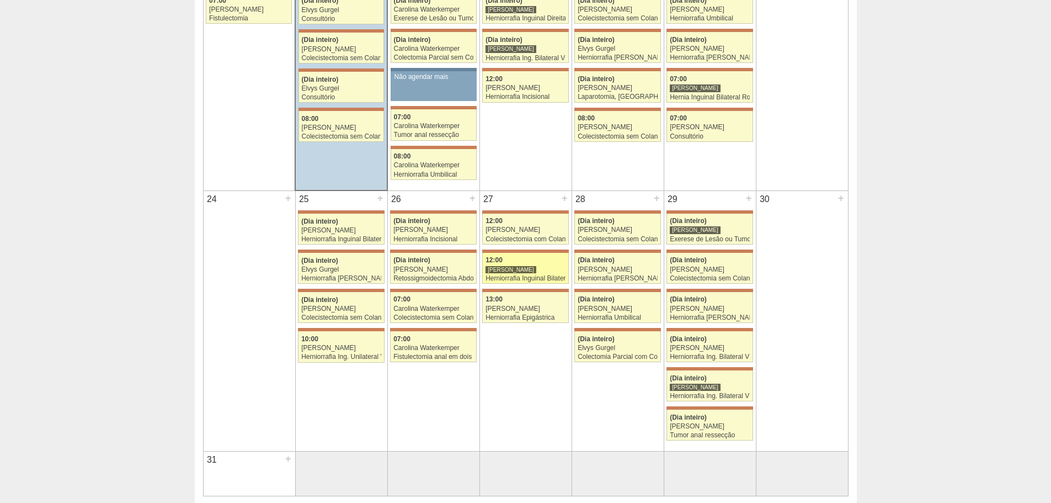
click at [543, 266] on div "[PERSON_NAME]" at bounding box center [526, 269] width 80 height 7
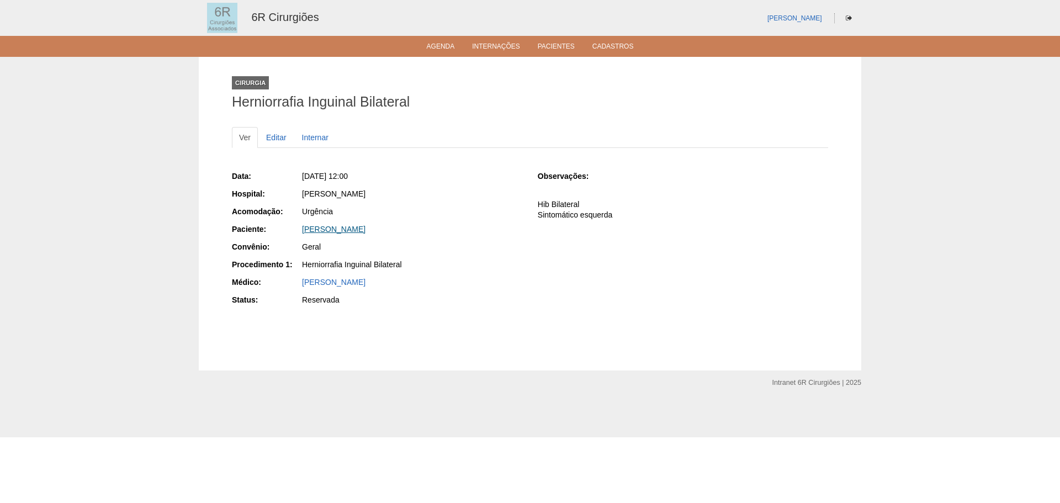
drag, startPoint x: 440, startPoint y: 231, endPoint x: 302, endPoint y: 227, distance: 137.5
click at [302, 227] on div "[PERSON_NAME]" at bounding box center [412, 229] width 220 height 11
copy link "[PERSON_NAME]"
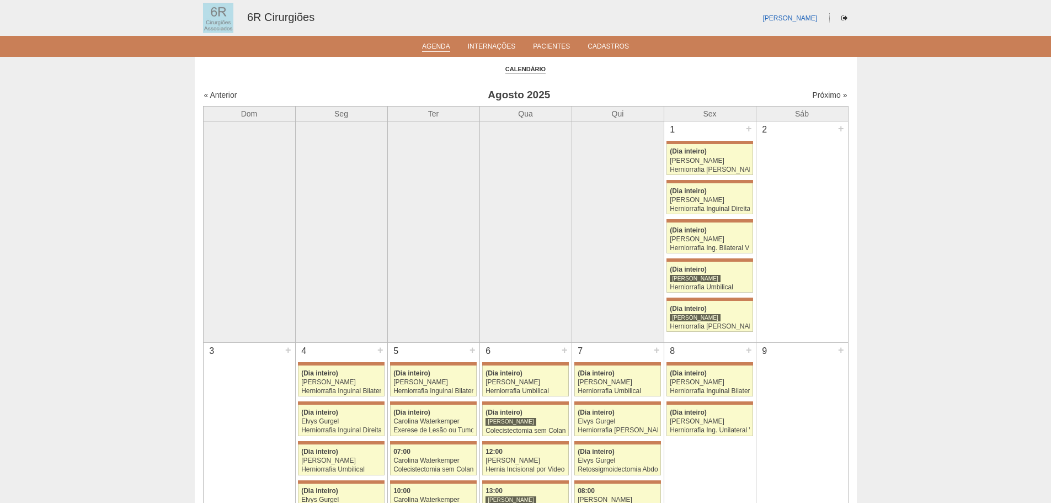
scroll to position [816, 0]
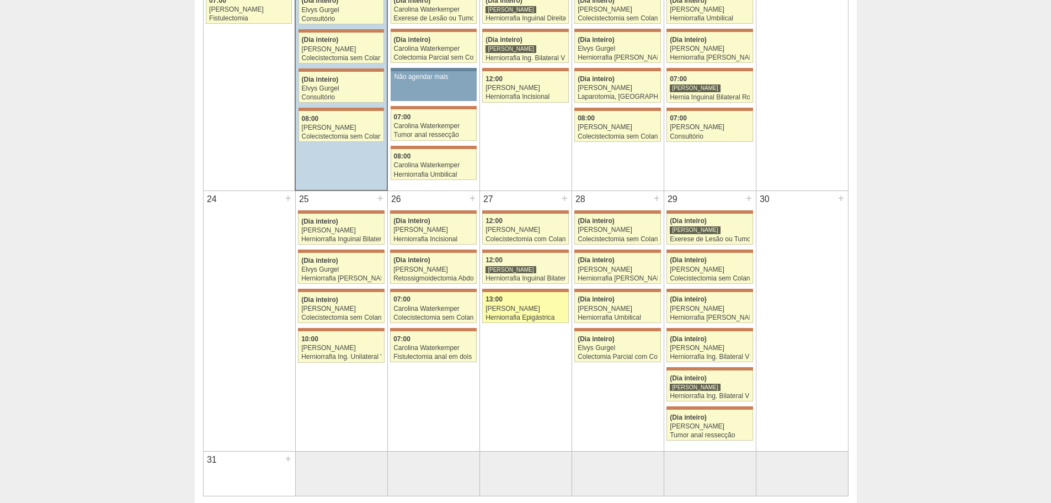
click at [547, 312] on div "[PERSON_NAME]" at bounding box center [526, 308] width 80 height 7
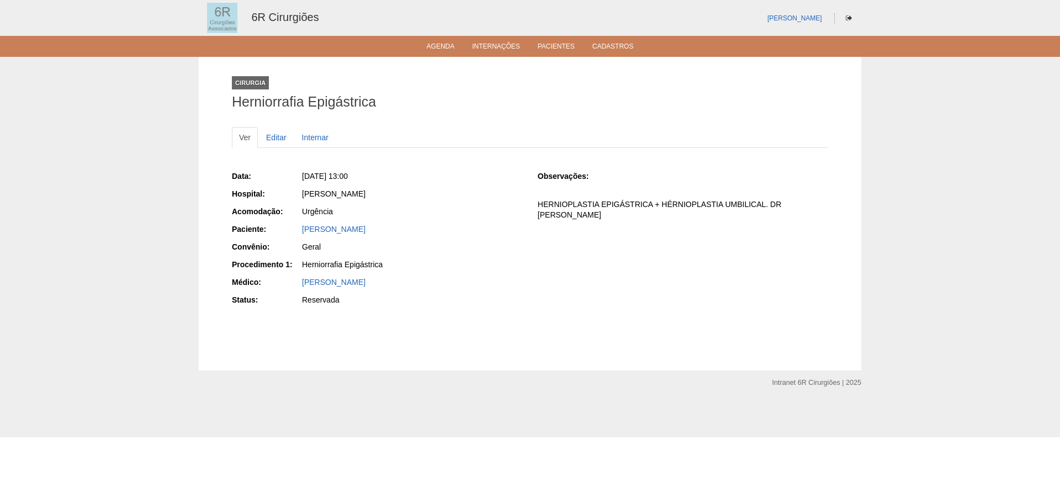
drag, startPoint x: 433, startPoint y: 232, endPoint x: 301, endPoint y: 230, distance: 132.5
click at [301, 230] on div "[PERSON_NAME]" at bounding box center [411, 231] width 221 height 14
click at [647, 212] on div "Observações: HERNIOPLASTIA EPIGÁSTRICA + HÉRNIOPLASTIA UMBILICAL. DR MURILO" at bounding box center [683, 199] width 290 height 57
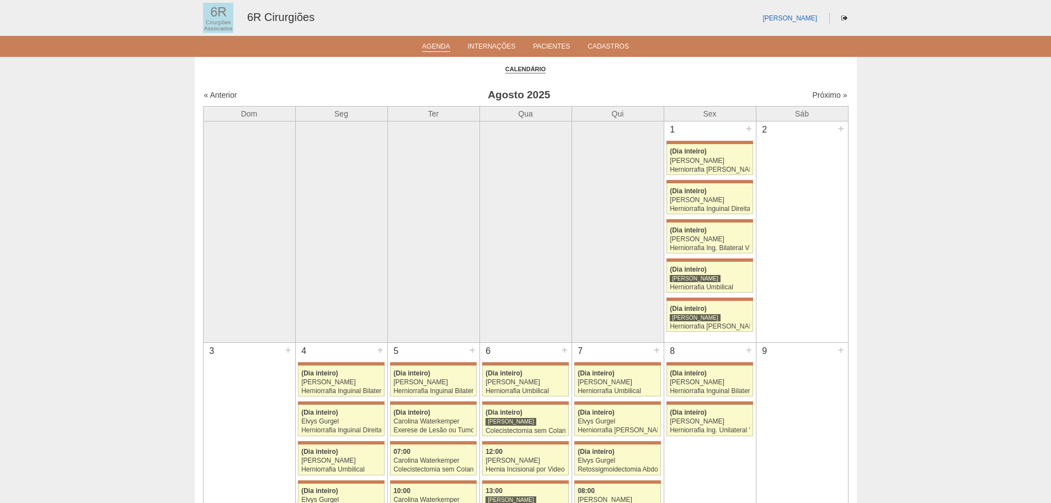
scroll to position [816, 0]
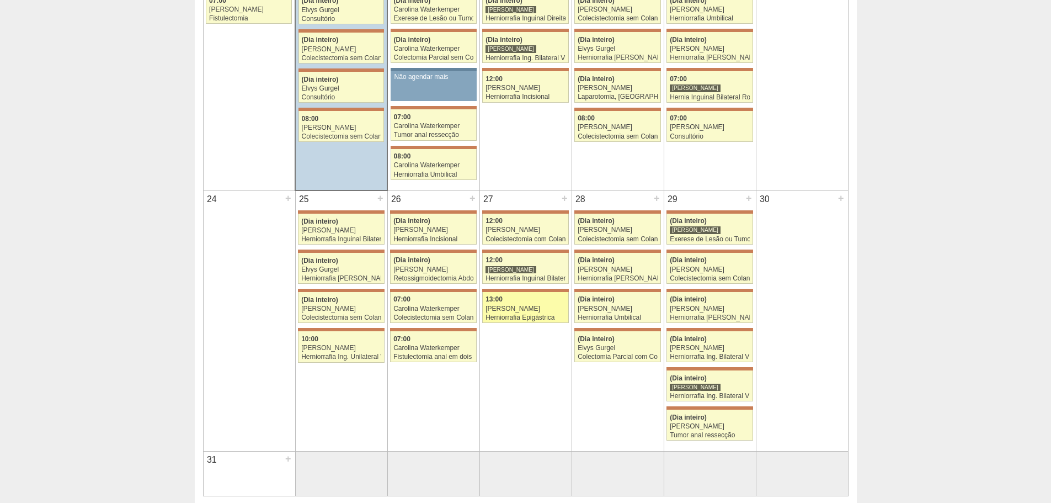
click at [524, 305] on div "[PERSON_NAME]" at bounding box center [526, 308] width 80 height 7
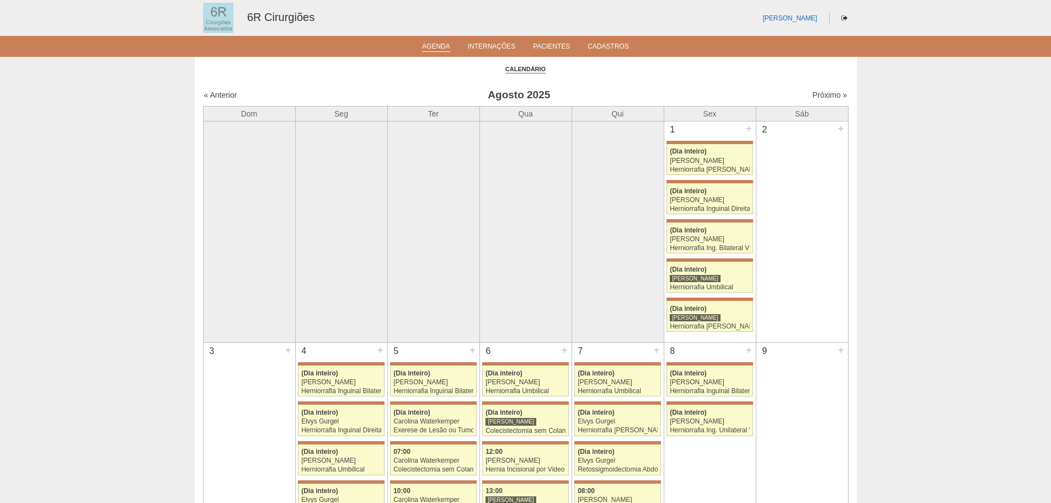
scroll to position [816, 0]
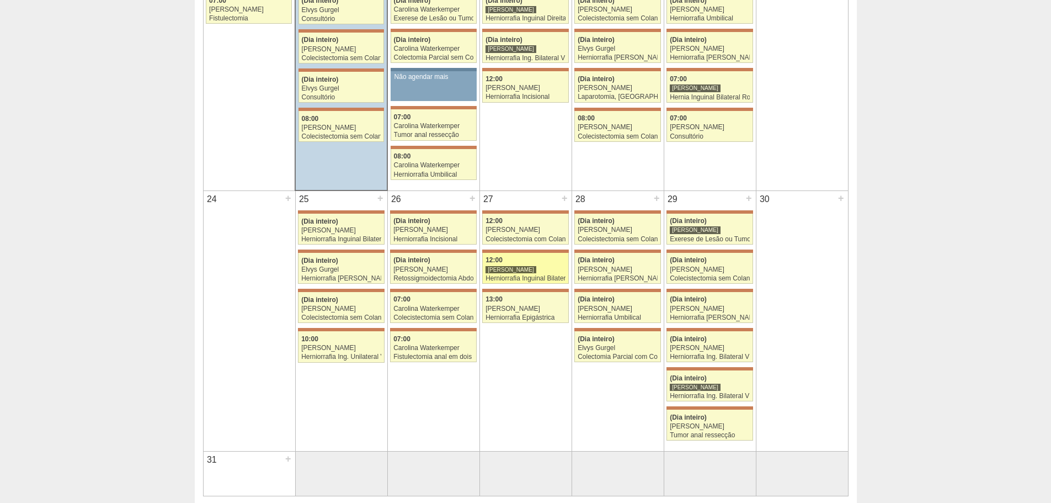
click at [494, 258] on span "12:00" at bounding box center [494, 260] width 17 height 8
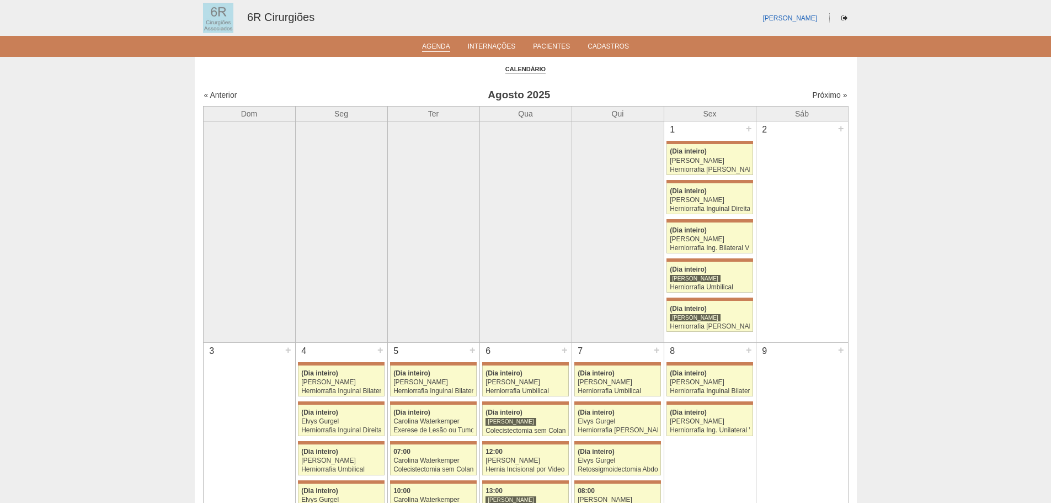
scroll to position [816, 0]
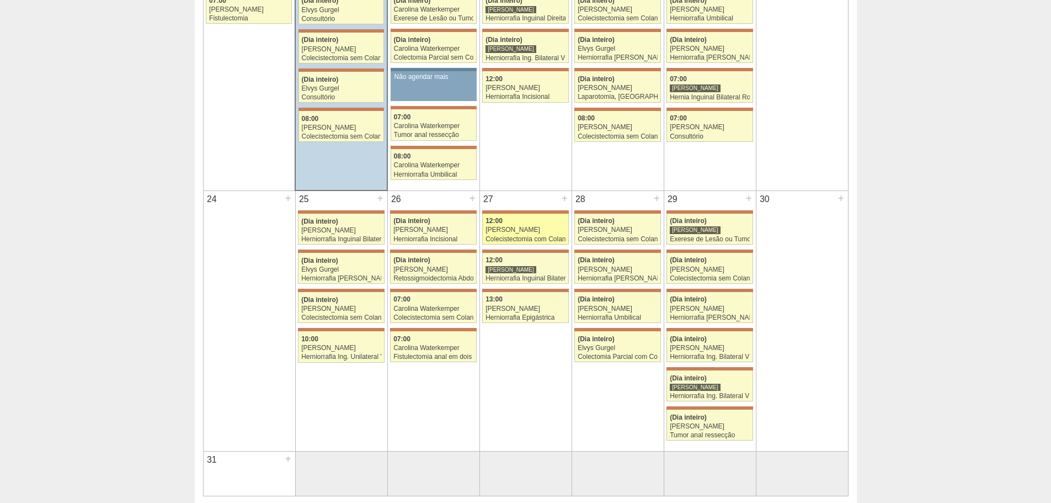
click at [529, 233] on div "[PERSON_NAME]" at bounding box center [526, 229] width 80 height 7
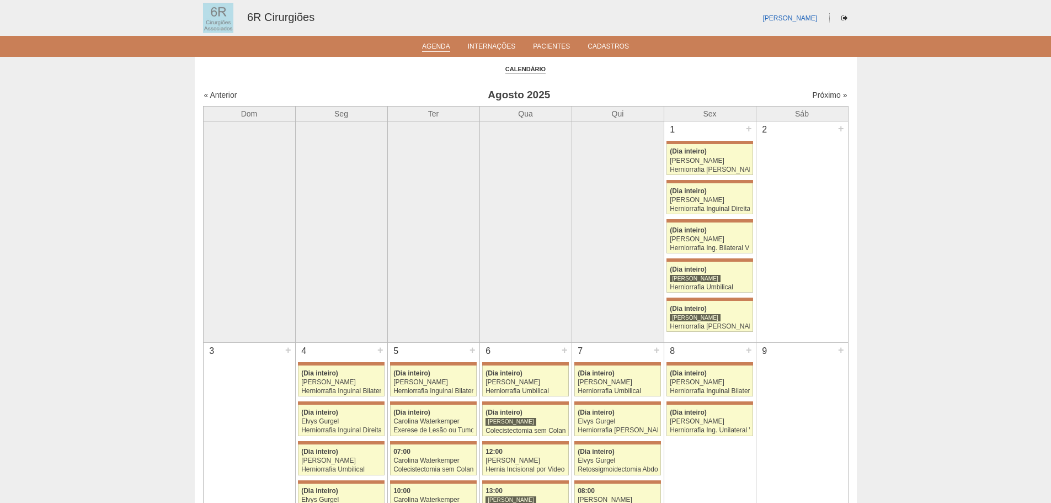
scroll to position [816, 0]
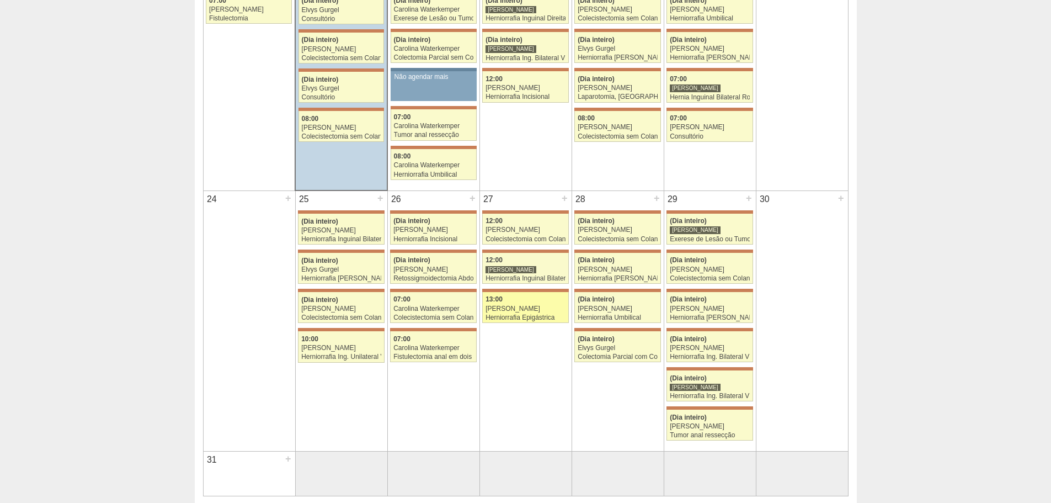
click at [538, 307] on div "[PERSON_NAME]" at bounding box center [526, 308] width 80 height 7
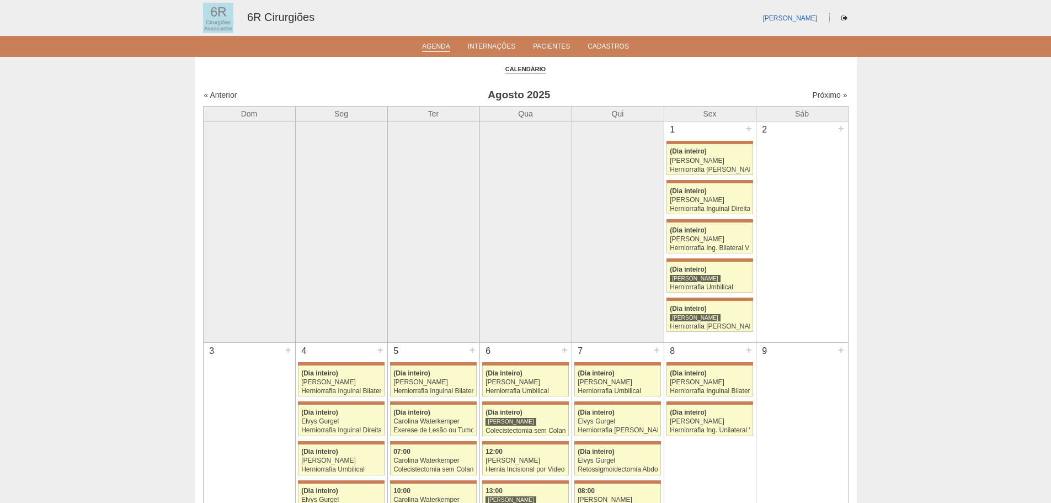
scroll to position [816, 0]
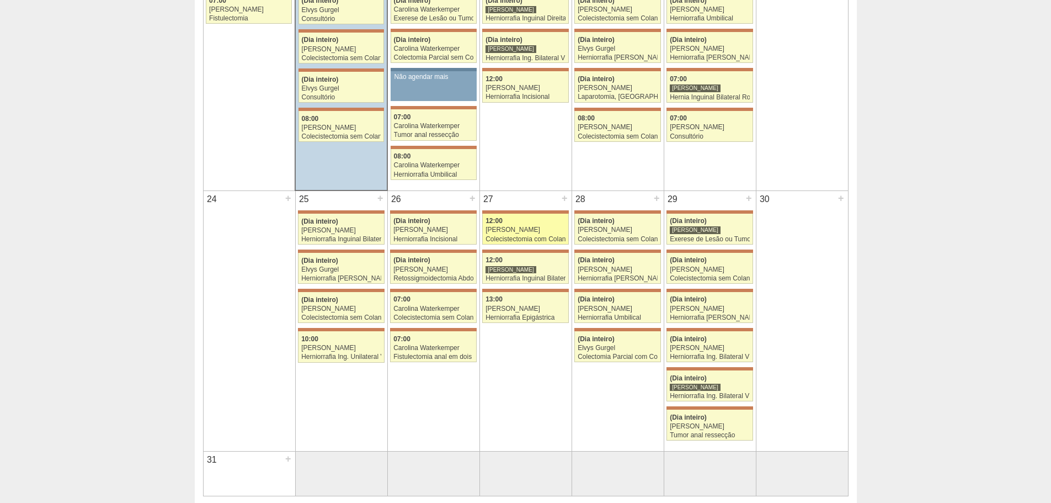
click at [504, 226] on link "71424 Bruno Bulisani 12:00 Murilo Rocha Colecistectomia com Colangiografia VL H…" at bounding box center [525, 229] width 86 height 31
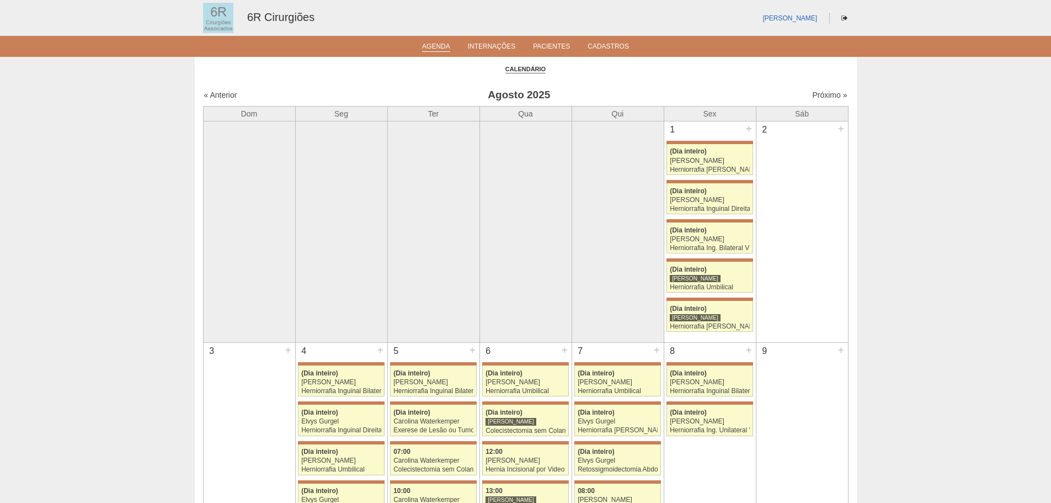
scroll to position [816, 0]
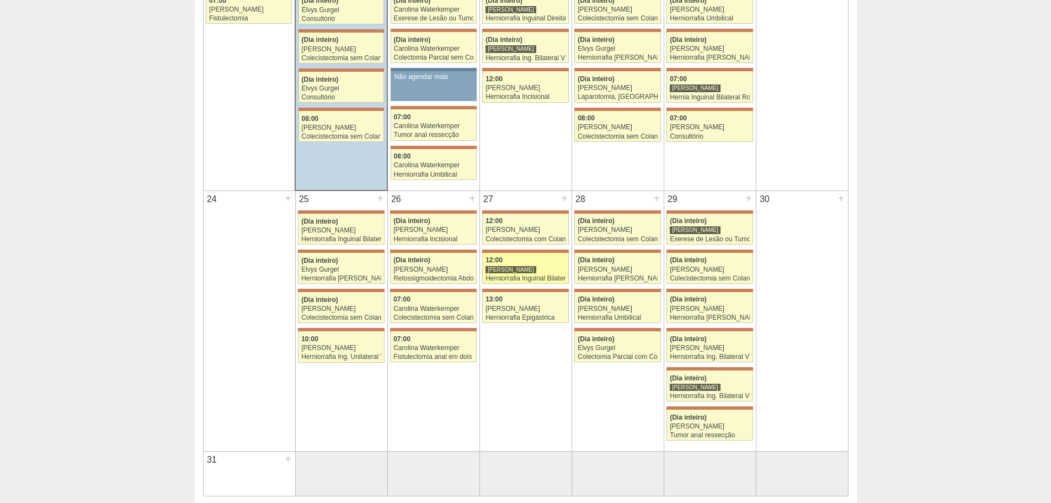
click at [525, 261] on div "12:00" at bounding box center [526, 260] width 80 height 7
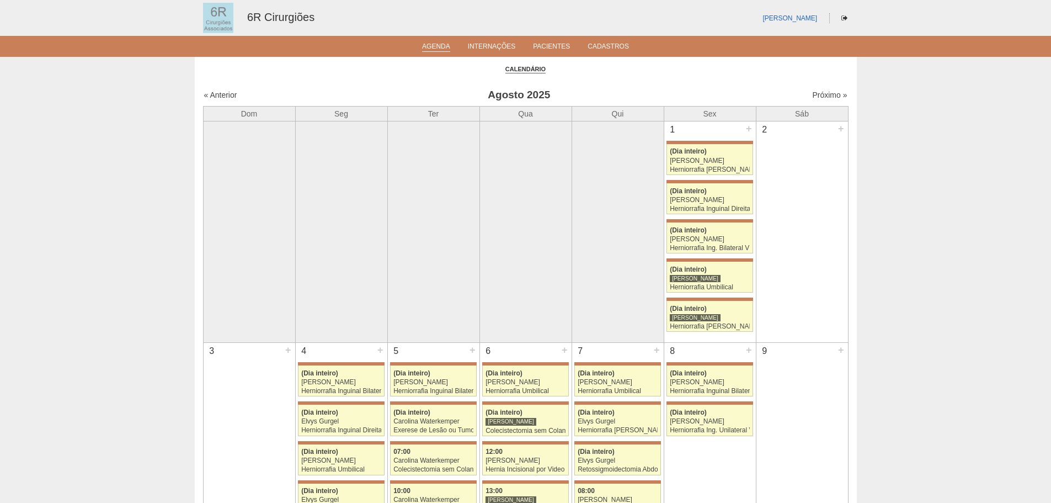
scroll to position [816, 0]
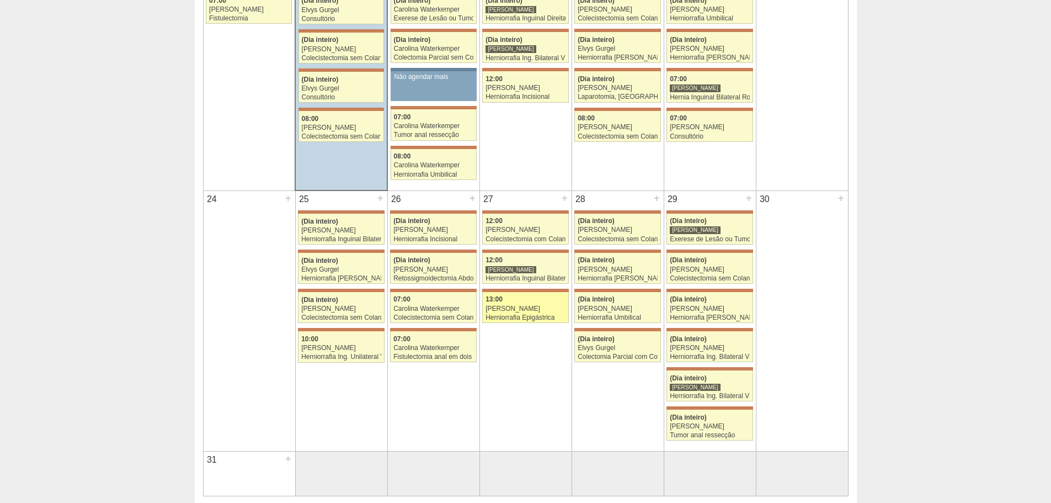
click at [522, 314] on div "Herniorrafia Epigástrica" at bounding box center [526, 317] width 80 height 7
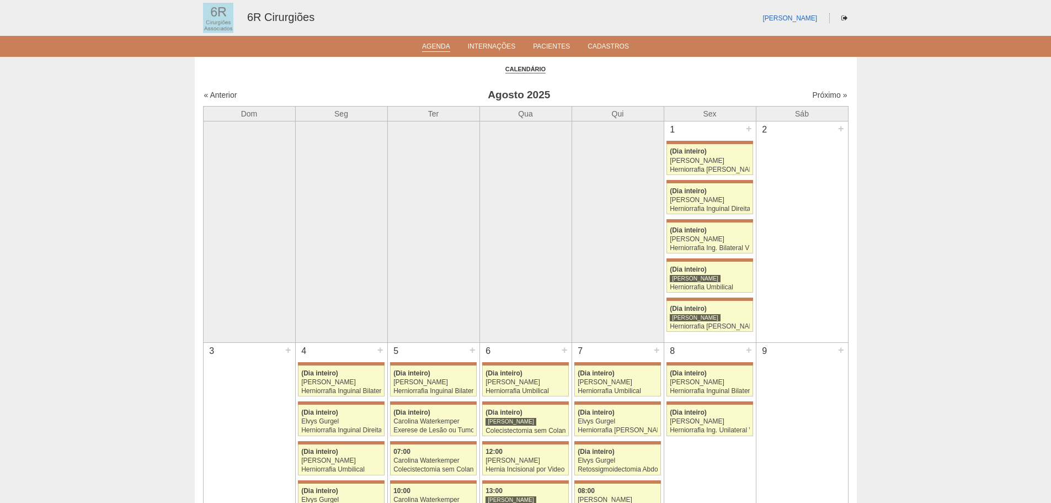
scroll to position [816, 0]
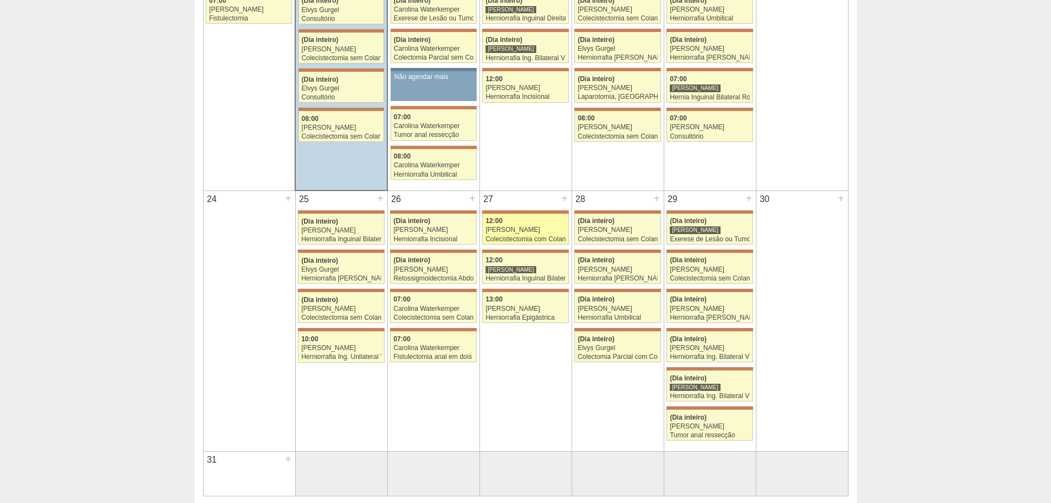
click at [524, 236] on div "Colecistectomia com Colangiografia VL" at bounding box center [526, 239] width 80 height 7
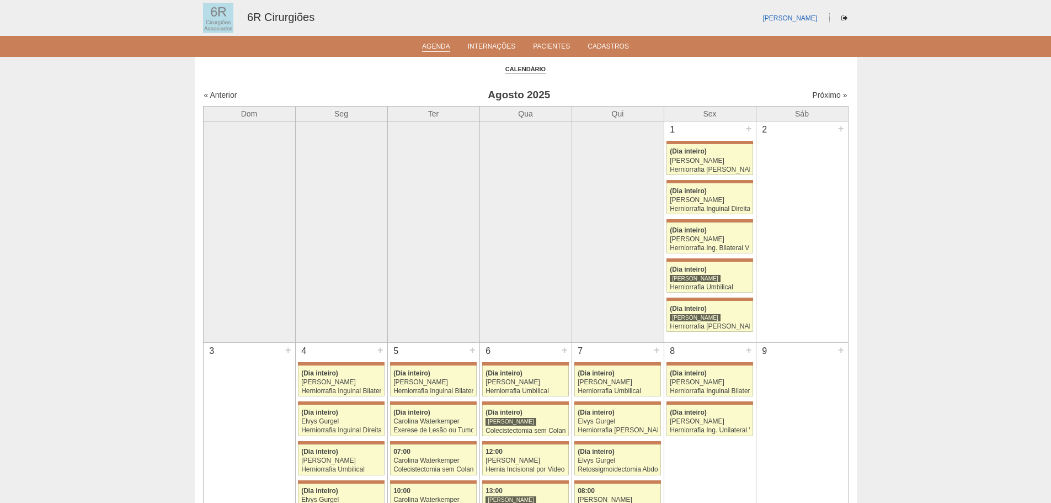
scroll to position [816, 0]
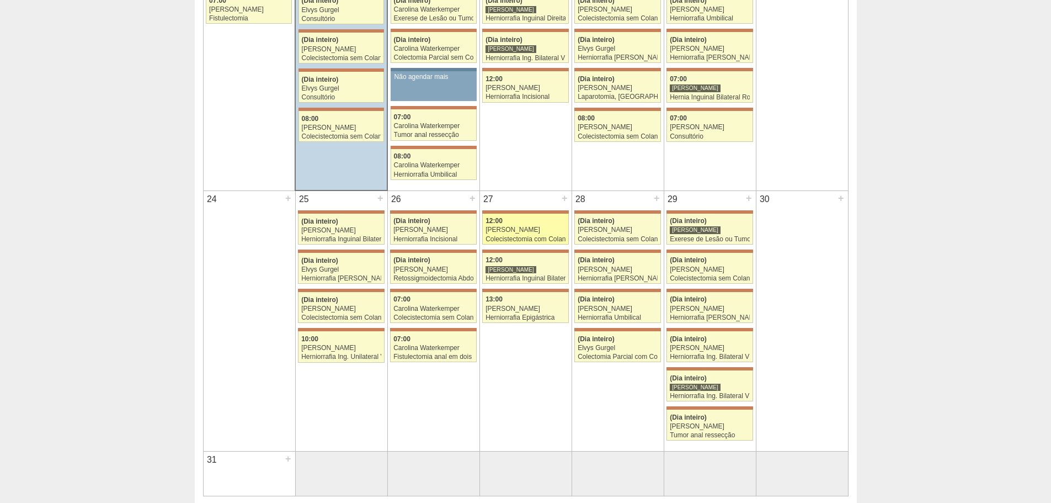
click at [528, 240] on div "Colecistectomia com Colangiografia VL" at bounding box center [526, 239] width 80 height 7
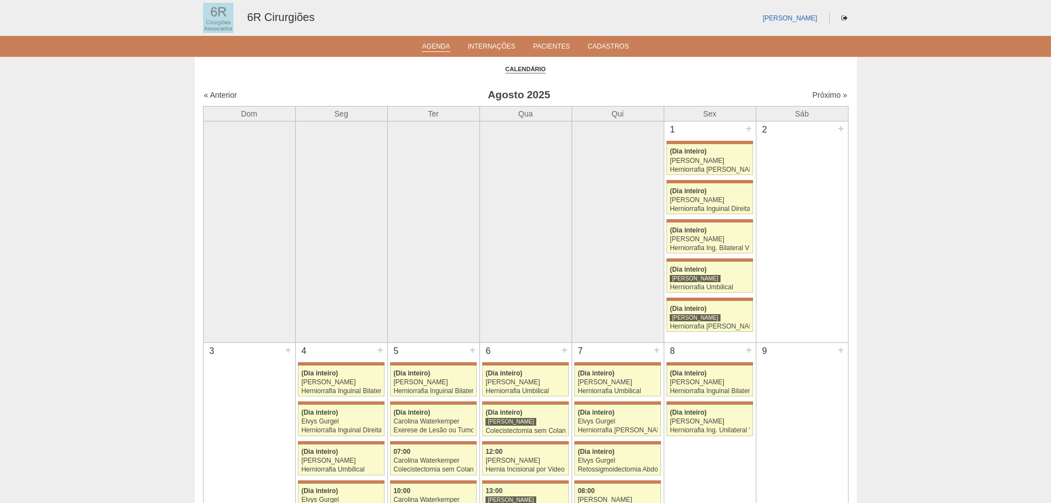
scroll to position [816, 0]
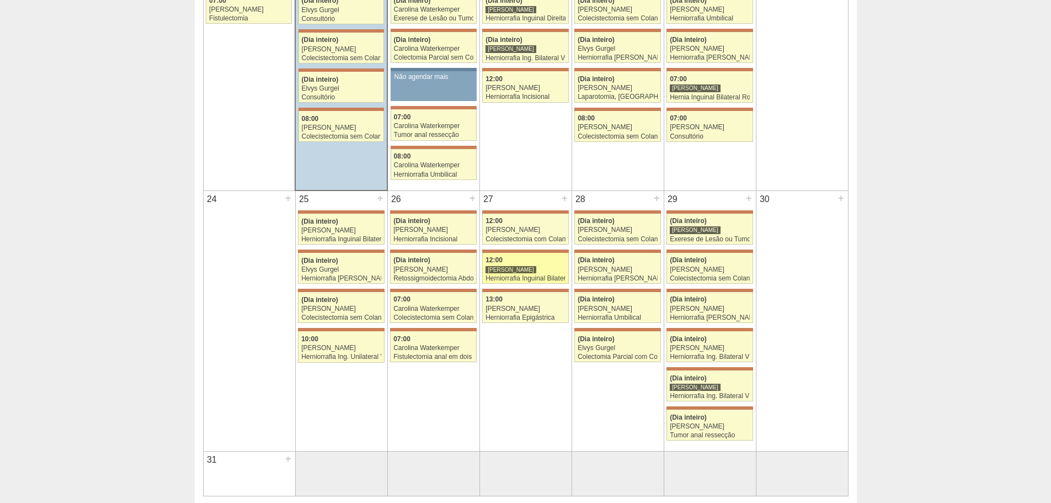
click at [547, 270] on div "[PERSON_NAME]" at bounding box center [526, 269] width 80 height 7
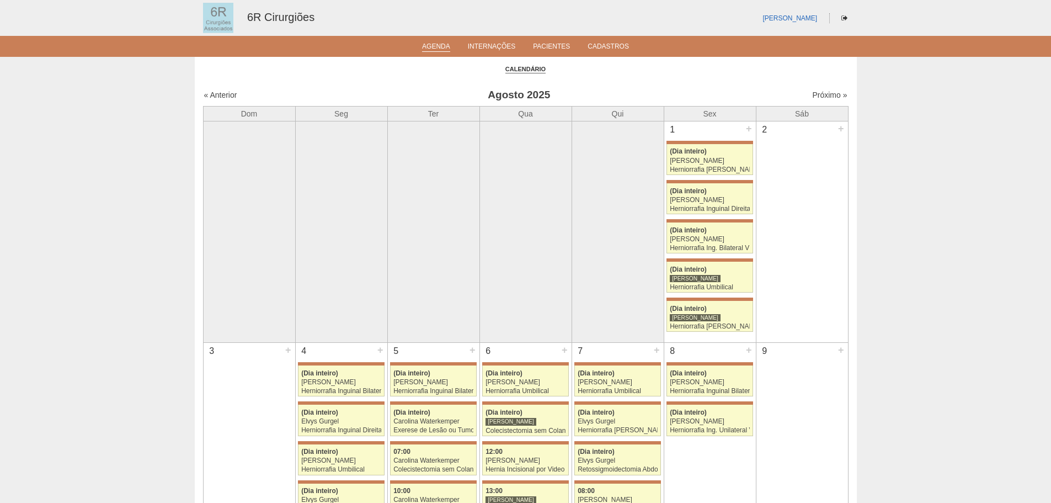
scroll to position [816, 0]
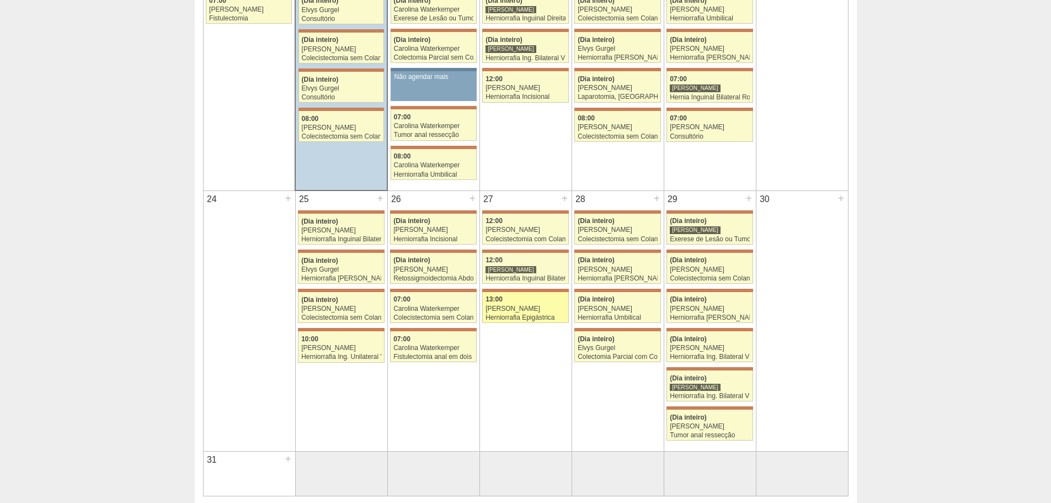
click at [520, 301] on div "13:00" at bounding box center [526, 299] width 80 height 7
click at [510, 244] on link "71424 Bruno Bulisani 12:00 Murilo Rocha Colecistectomia com Colangiografia VL H…" at bounding box center [525, 229] width 86 height 31
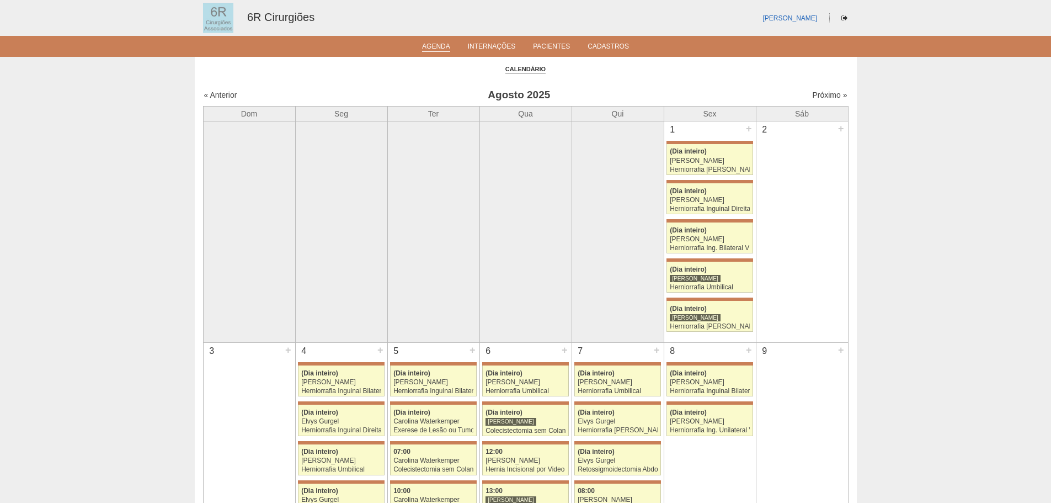
scroll to position [816, 0]
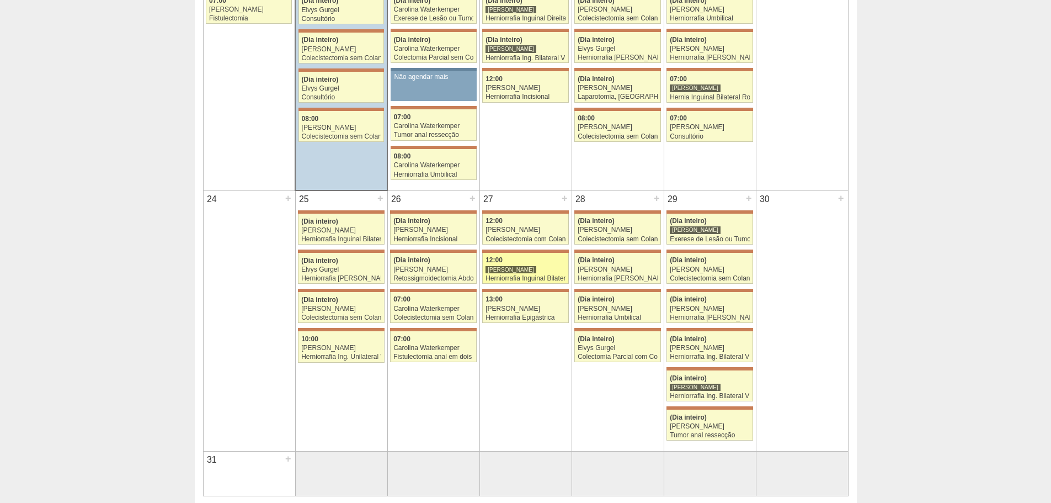
click at [514, 264] on div "12:00" at bounding box center [526, 260] width 80 height 7
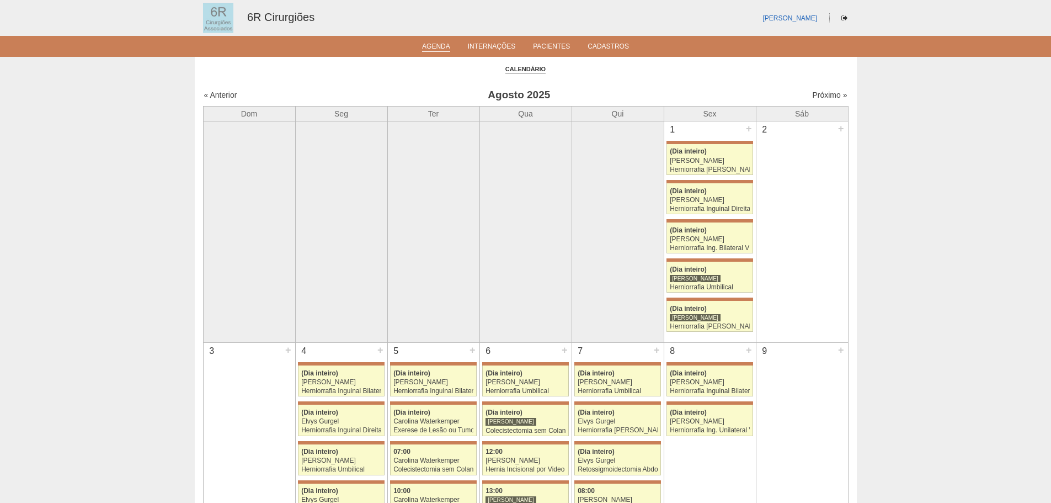
scroll to position [816, 0]
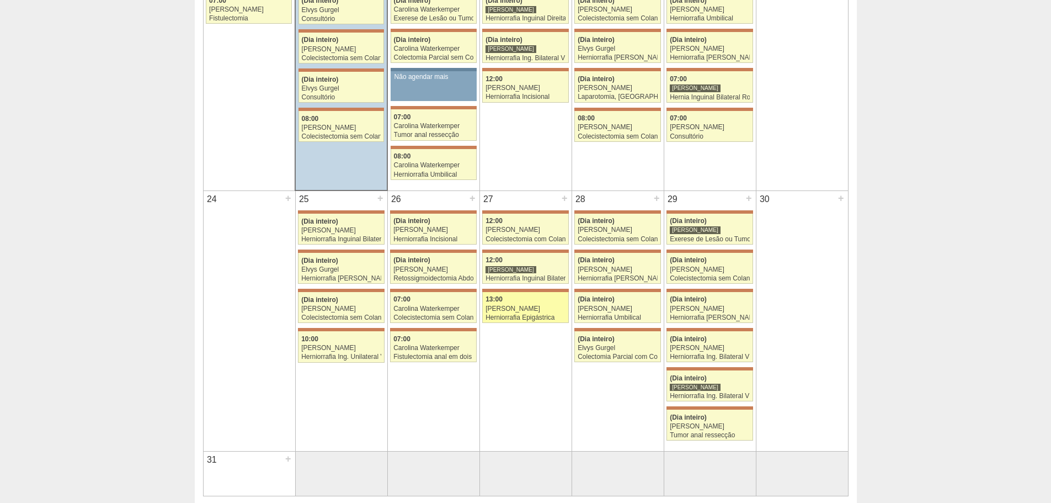
click at [512, 301] on div "13:00" at bounding box center [526, 299] width 80 height 7
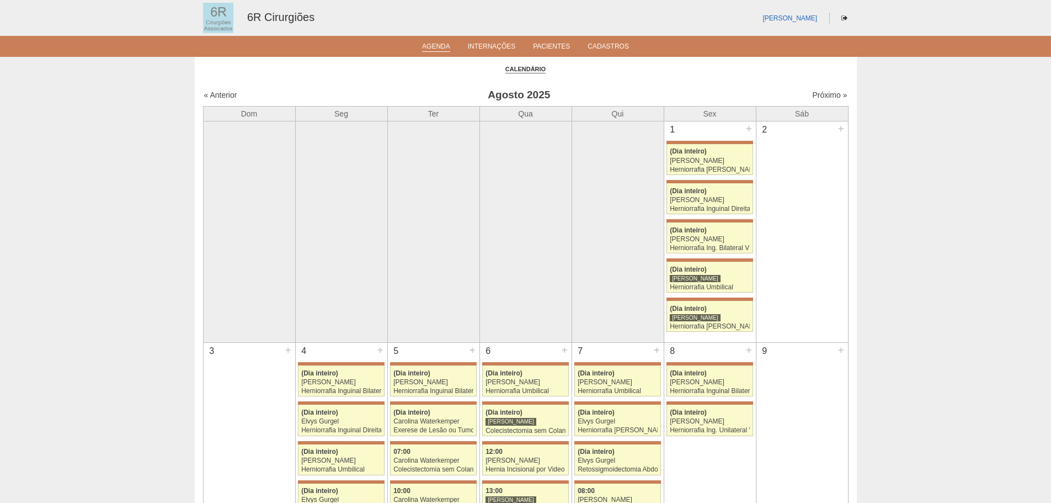
scroll to position [816, 0]
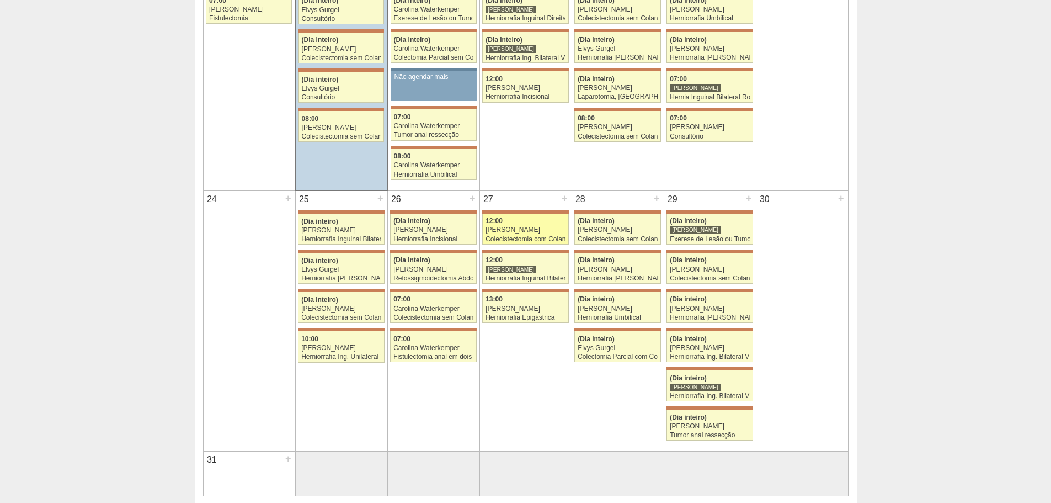
click at [524, 233] on div "[PERSON_NAME]" at bounding box center [526, 229] width 80 height 7
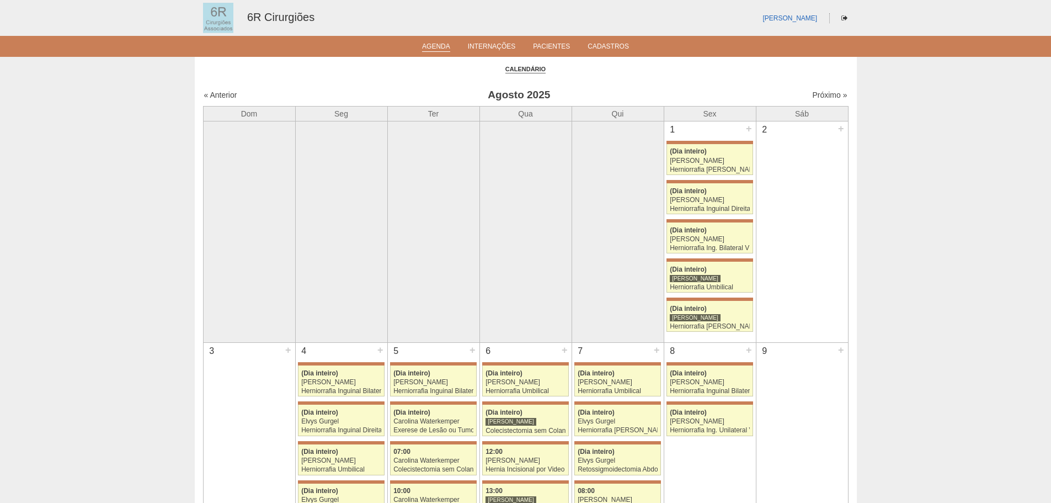
scroll to position [816, 0]
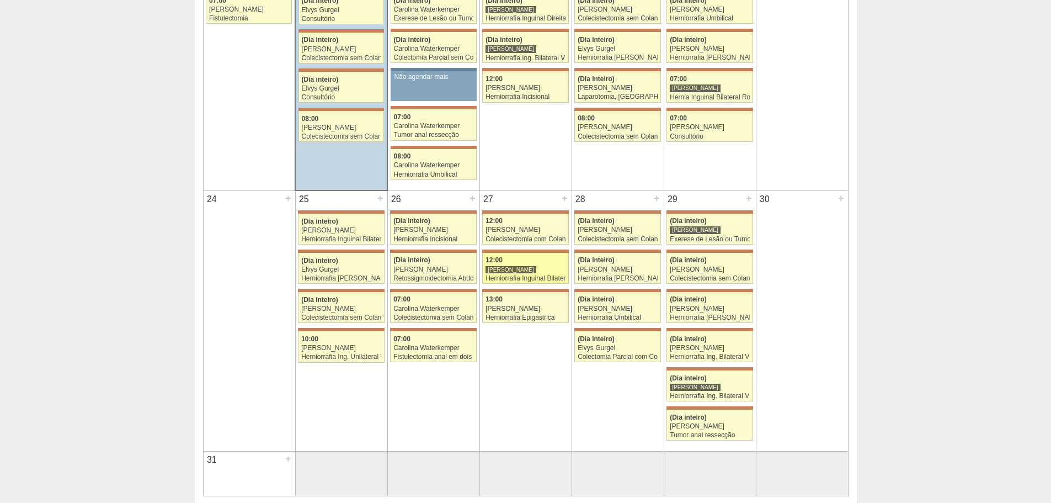
click at [508, 265] on link "71117 Iara Bessa 12:00 Bruno Bulisani Herniorrafia Inguinal Bilateral Hospital …" at bounding box center [525, 268] width 86 height 31
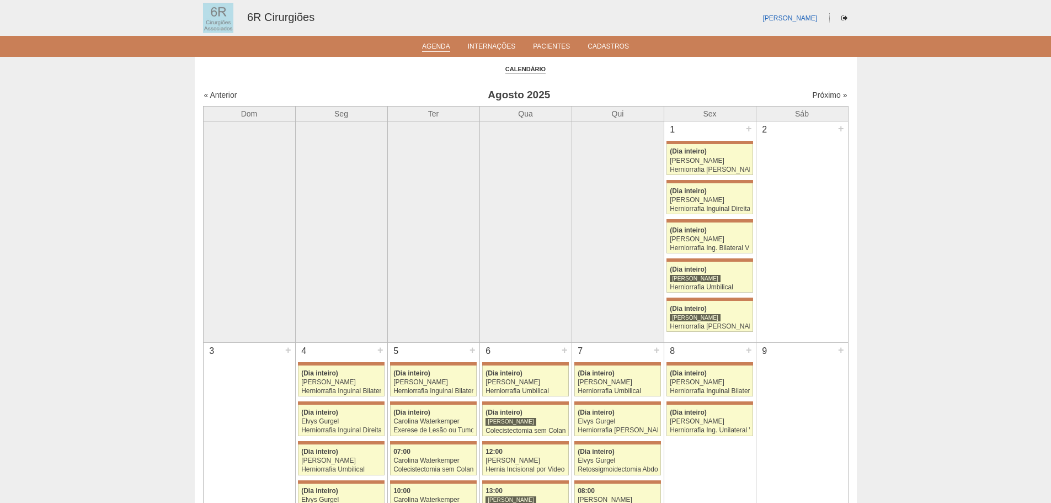
scroll to position [816, 0]
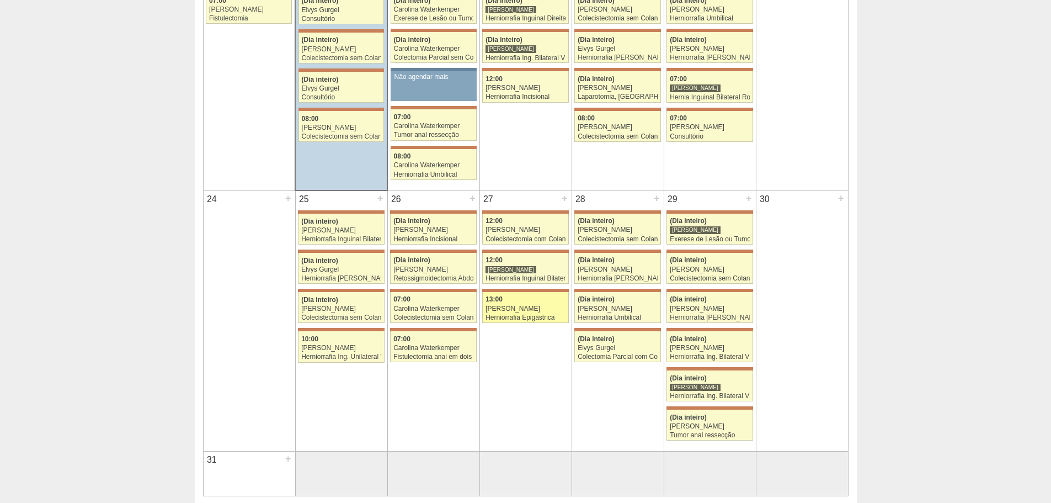
click at [529, 322] on link "71157 Bruno Bulisani 13:00 Murilo Rocha Herniorrafia Epigástrica Hospital Maria…" at bounding box center [525, 307] width 86 height 31
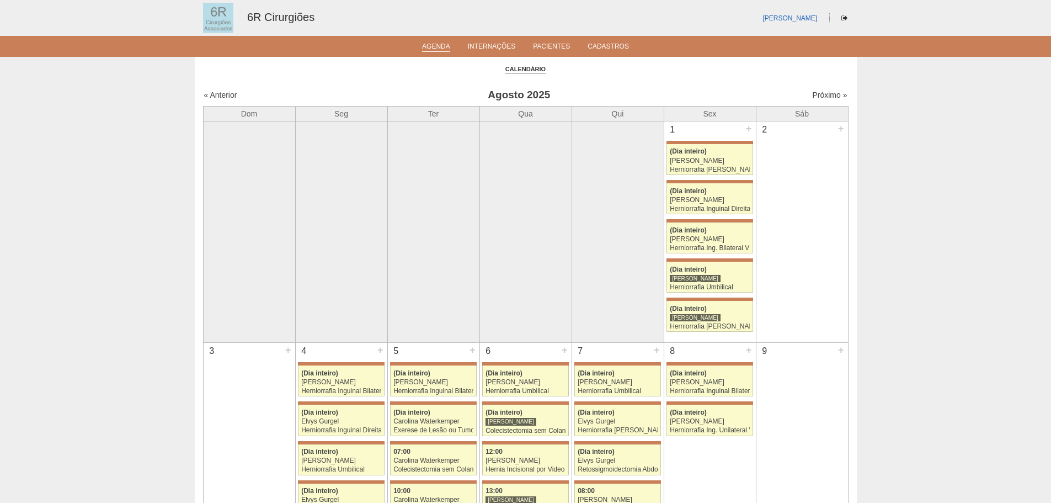
scroll to position [816, 0]
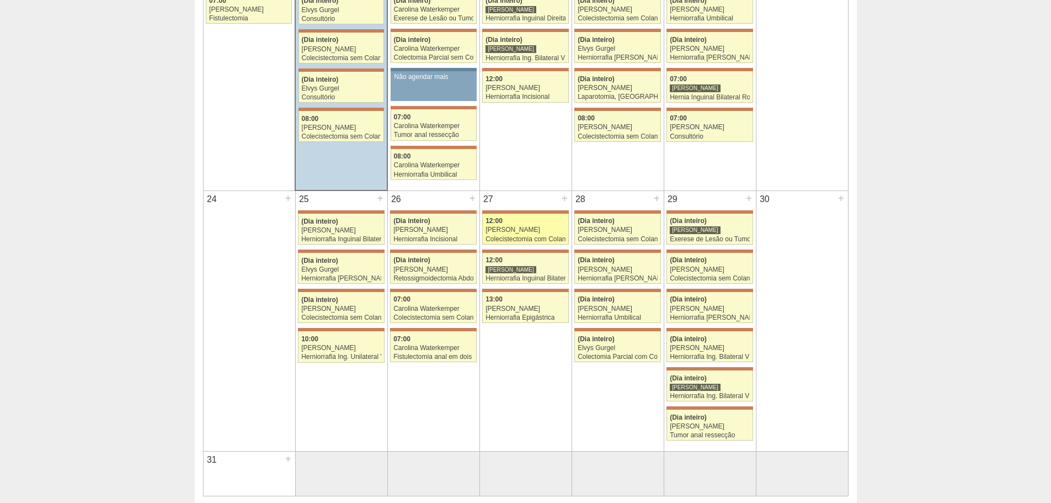
click at [519, 225] on link "71424 Bruno Bulisani 12:00 Murilo Rocha Colecistectomia com Colangiografia VL H…" at bounding box center [525, 229] width 86 height 31
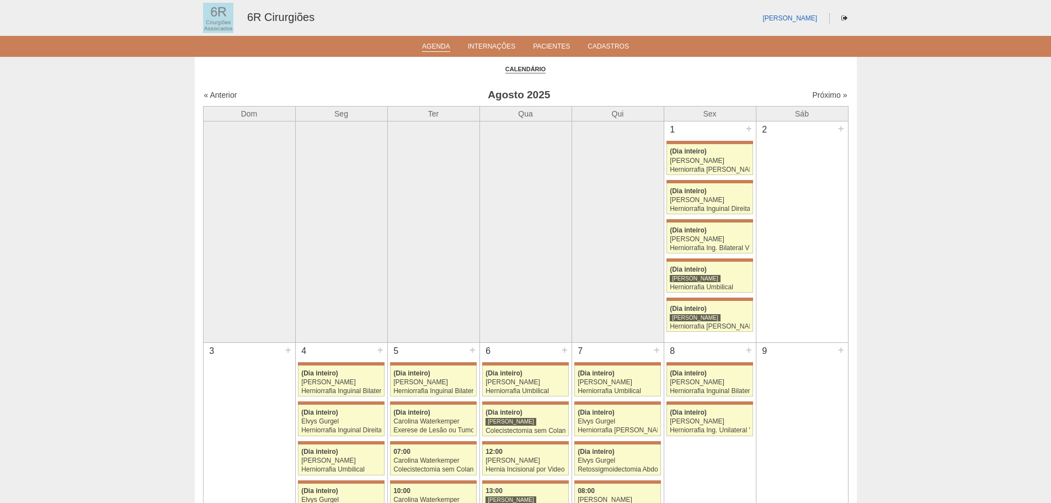
scroll to position [816, 0]
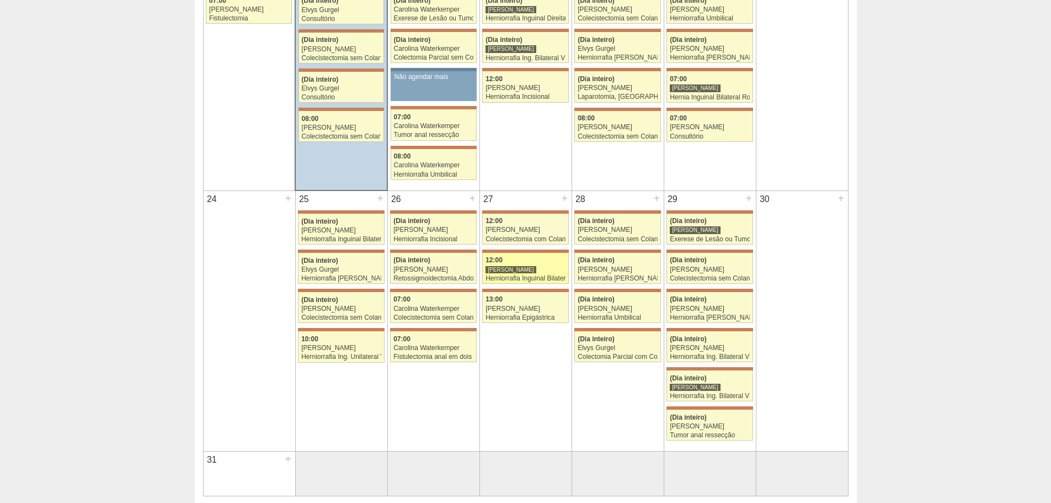
click at [523, 275] on div "Herniorrafia Inguinal Bilateral" at bounding box center [526, 278] width 80 height 7
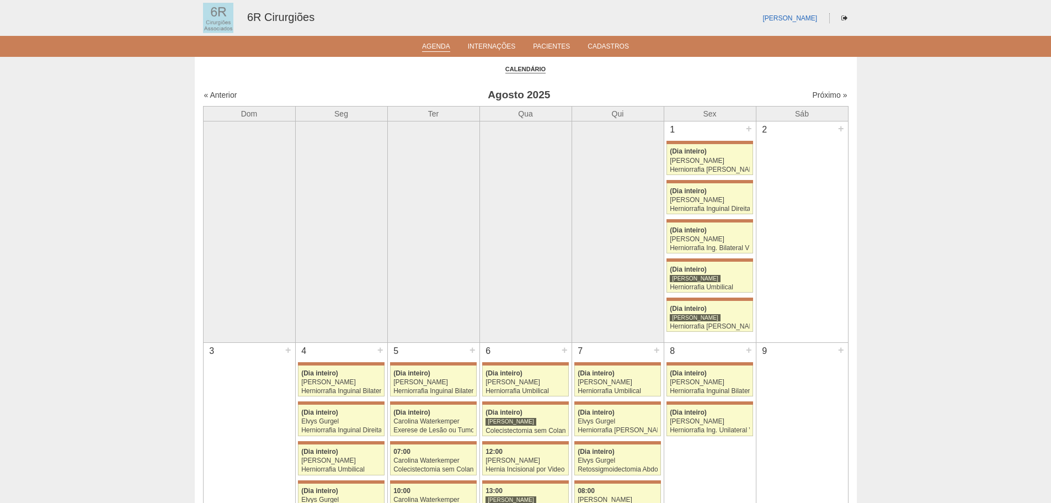
scroll to position [816, 0]
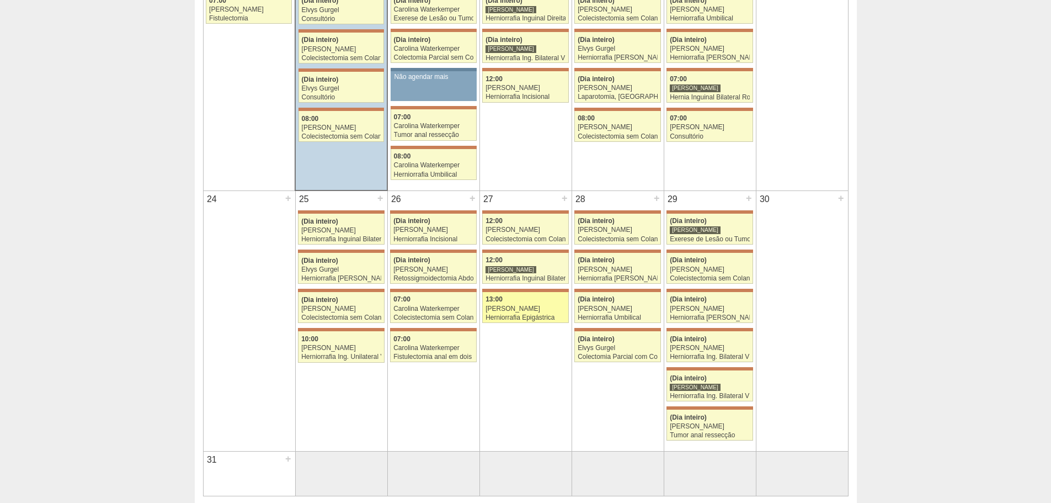
click at [547, 309] on div "[PERSON_NAME]" at bounding box center [526, 308] width 80 height 7
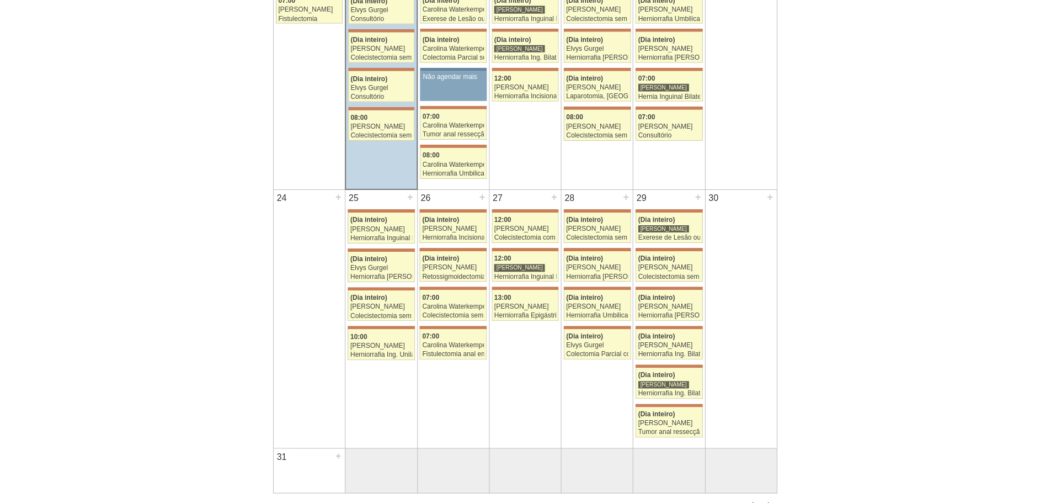
scroll to position [816, 0]
